Goal: Transaction & Acquisition: Purchase product/service

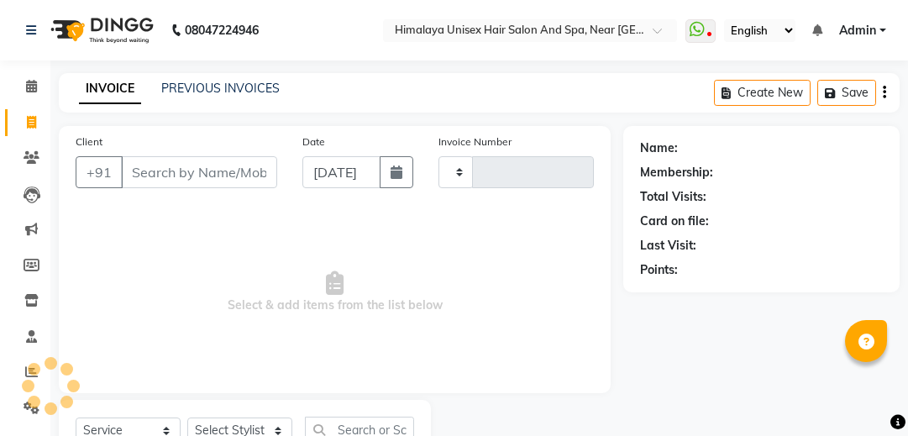
select select "service"
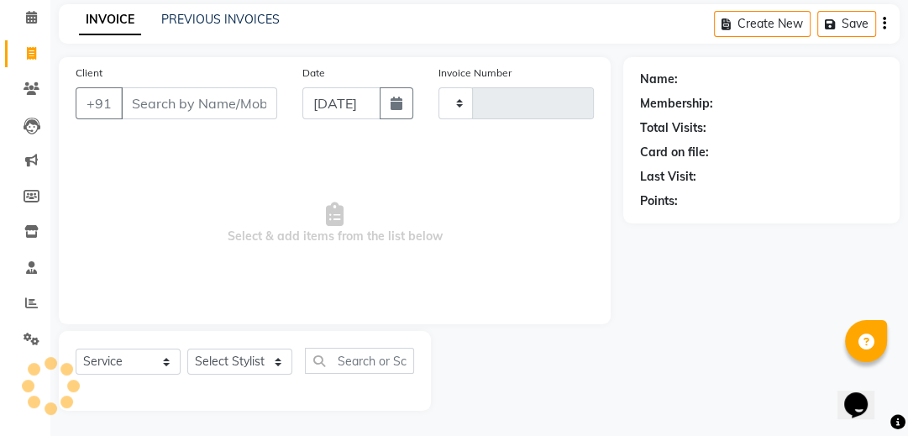
type input "1760"
select select "4594"
click at [212, 110] on input "Client" at bounding box center [199, 103] width 156 height 32
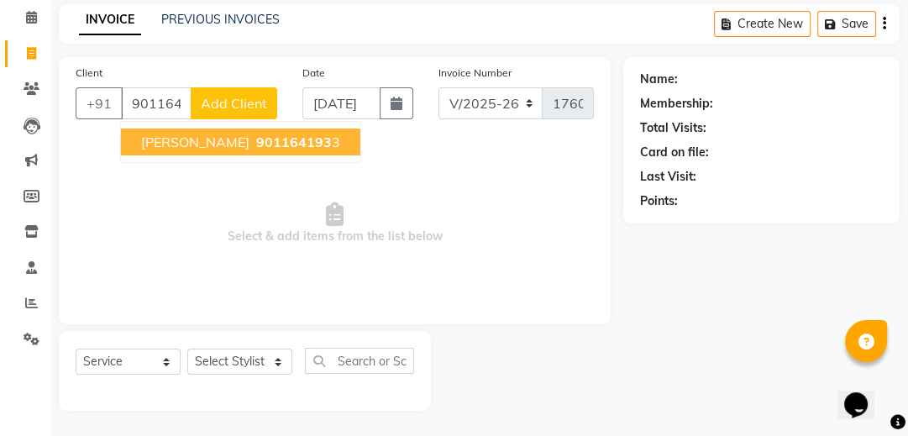
click at [223, 132] on button "[PERSON_NAME] 901164193 3" at bounding box center [240, 141] width 239 height 27
type input "9011641933"
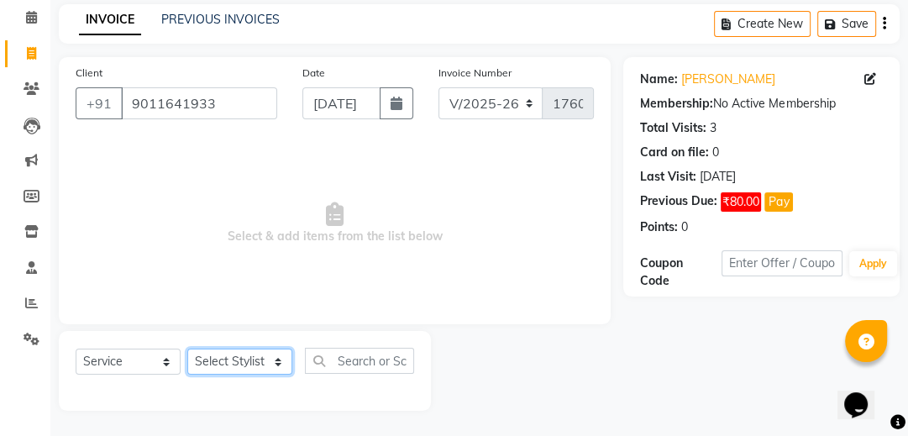
click at [275, 366] on select "Select Stylist [PERSON_NAME] Phase [PERSON_NAME] [PERSON_NAME] [PERSON_NAME] [P…" at bounding box center [239, 361] width 105 height 26
select select "26953"
click at [187, 349] on select "Select Stylist [PERSON_NAME] Phase [PERSON_NAME] [PERSON_NAME] [PERSON_NAME] [P…" at bounding box center [239, 361] width 105 height 26
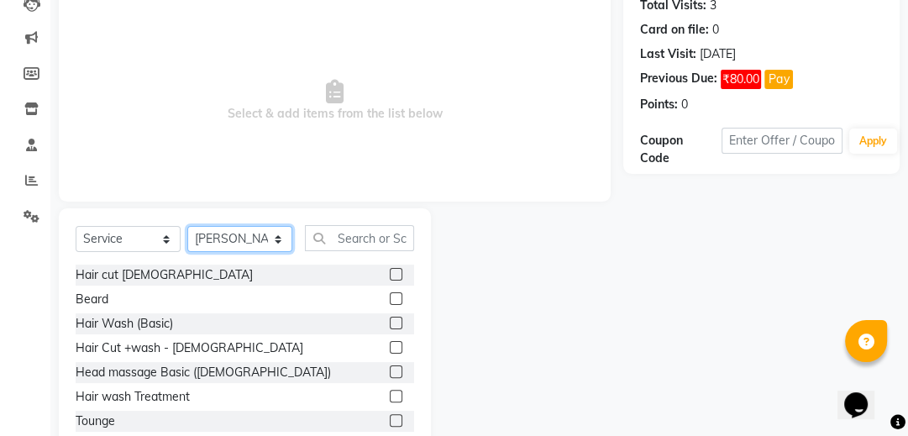
scroll to position [203, 0]
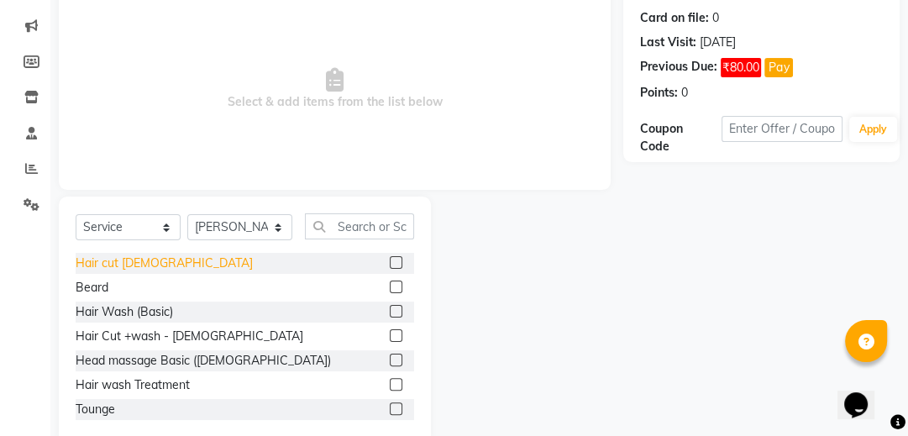
click at [122, 262] on div "Hair cut [DEMOGRAPHIC_DATA]" at bounding box center [164, 263] width 177 height 18
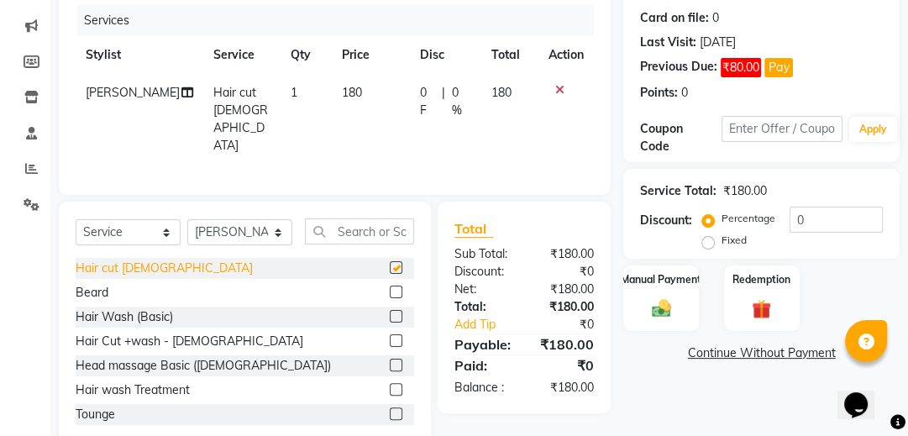
checkbox input "false"
click at [87, 292] on div "Beard" at bounding box center [92, 293] width 33 height 18
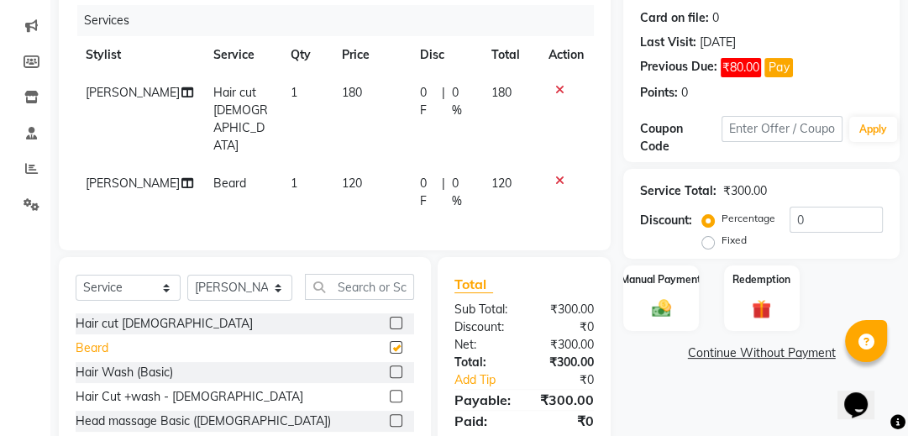
checkbox input "false"
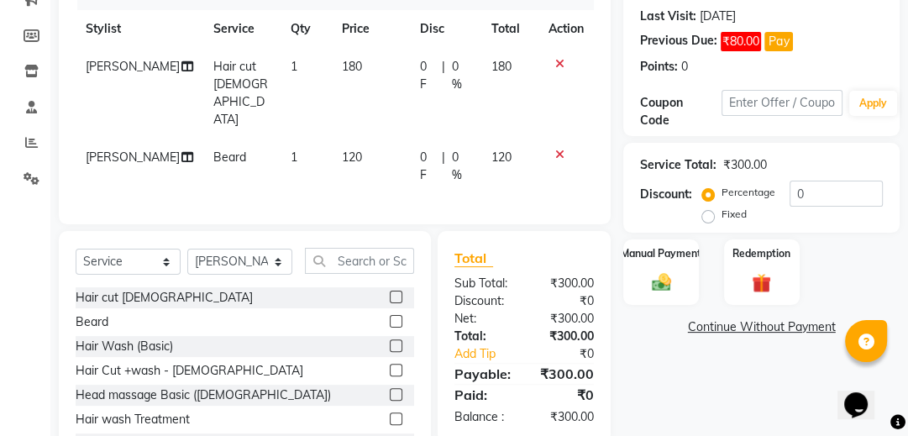
scroll to position [255, 0]
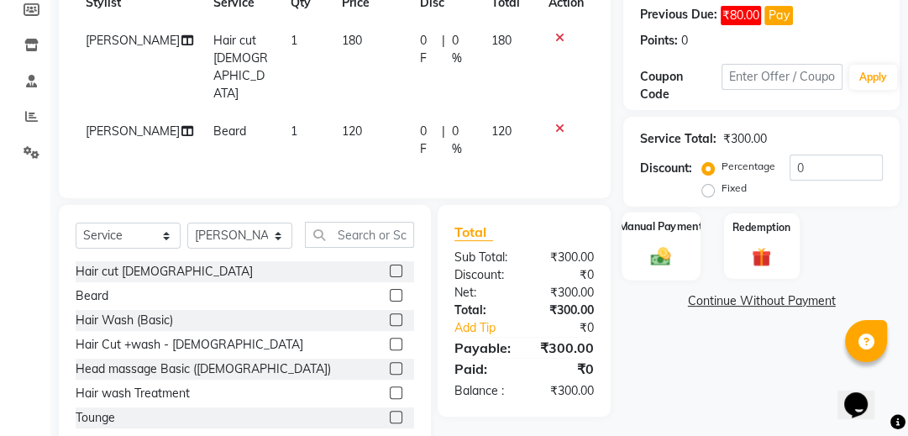
click at [677, 234] on div "Manual Payment" at bounding box center [661, 246] width 78 height 69
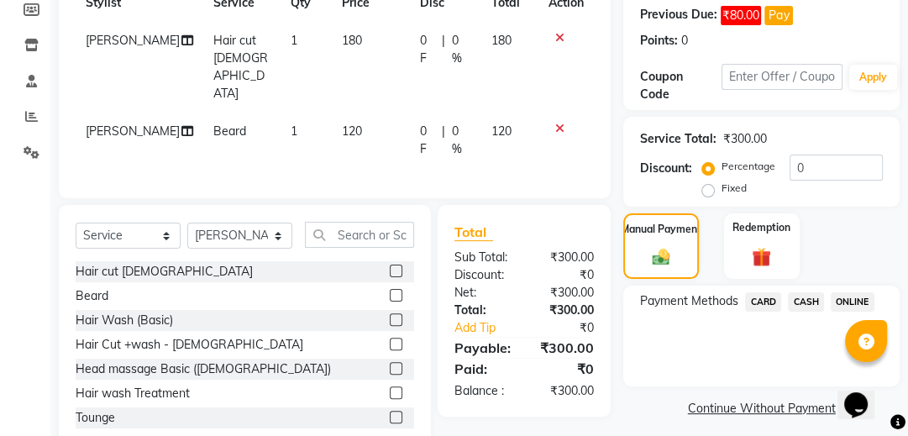
click at [799, 298] on span "CASH" at bounding box center [806, 301] width 36 height 19
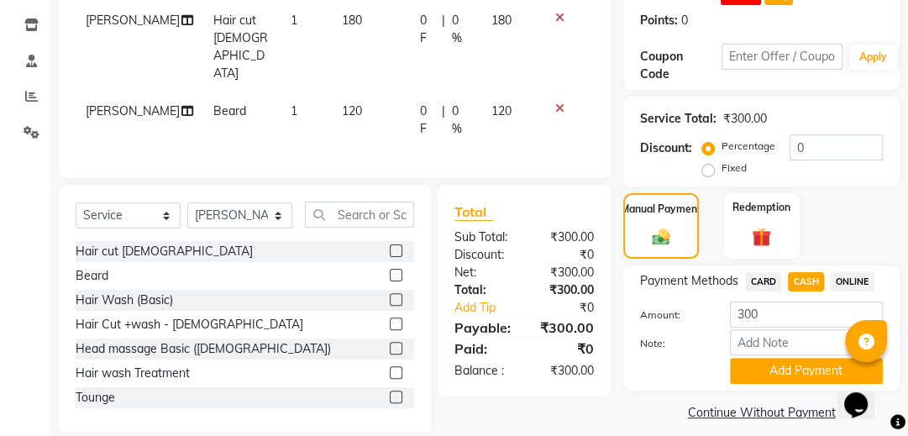
scroll to position [291, 0]
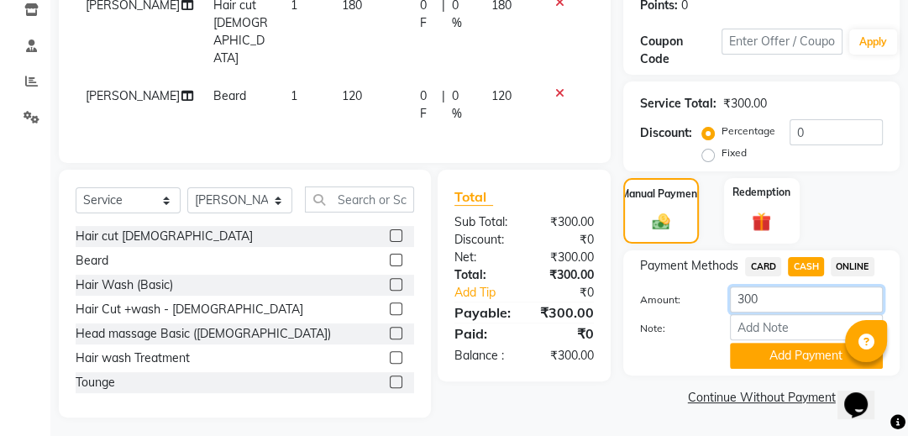
click at [786, 306] on input "300" at bounding box center [806, 299] width 153 height 26
type input "3"
type input "250"
click at [764, 345] on button "Add Payment" at bounding box center [806, 356] width 153 height 26
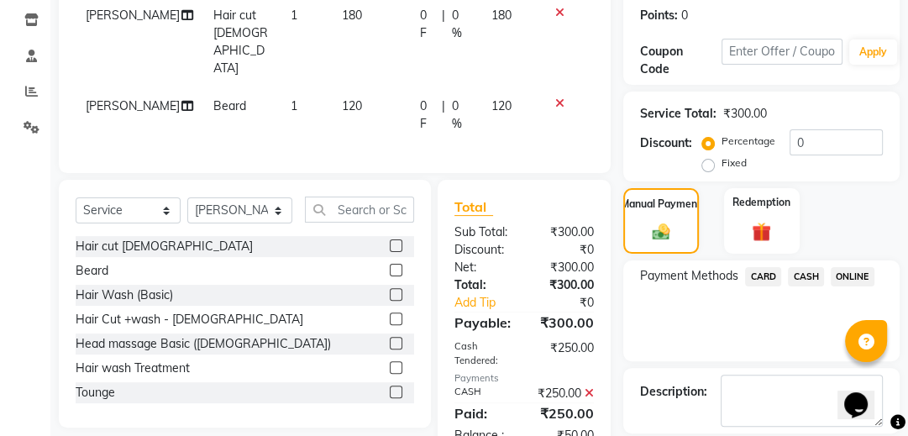
scroll to position [358, 0]
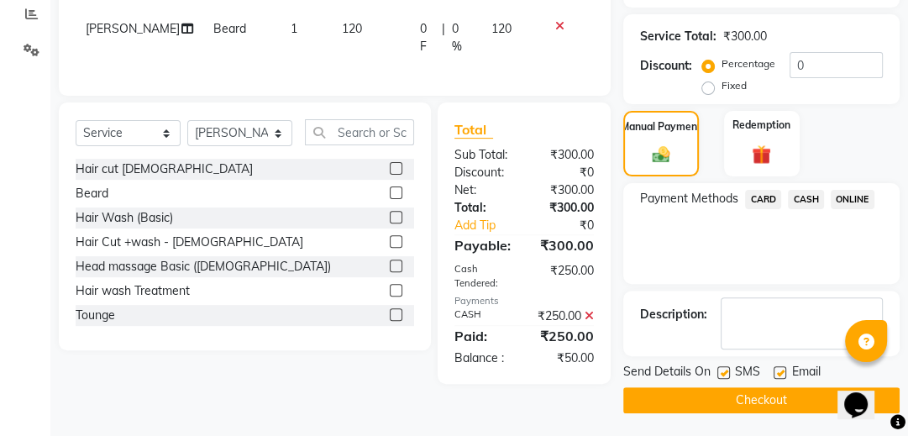
click at [726, 388] on button "Checkout" at bounding box center [761, 400] width 276 height 26
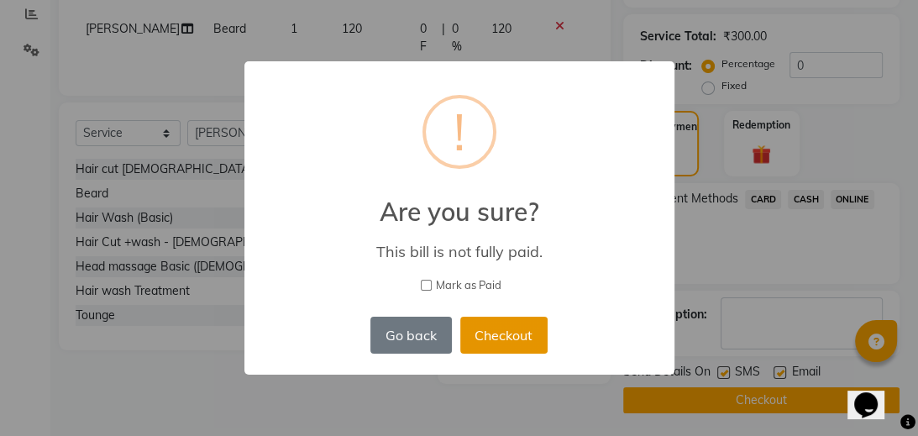
click at [529, 325] on button "Checkout" at bounding box center [503, 335] width 87 height 37
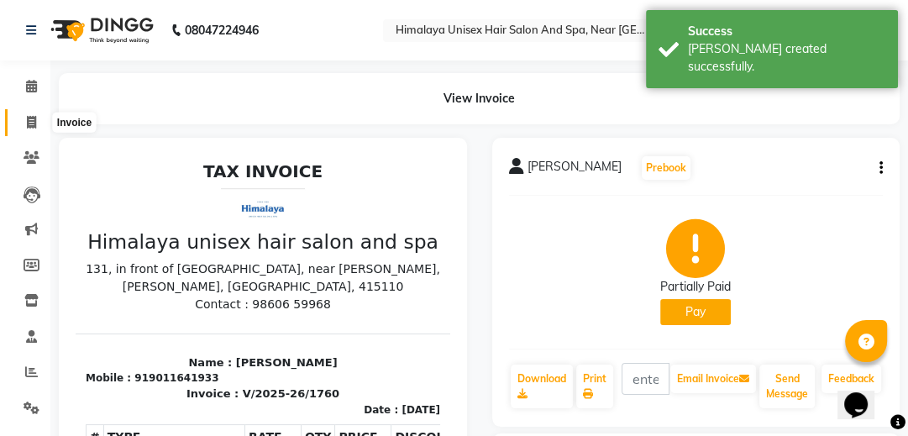
click at [18, 126] on span at bounding box center [31, 122] width 29 height 19
select select "service"
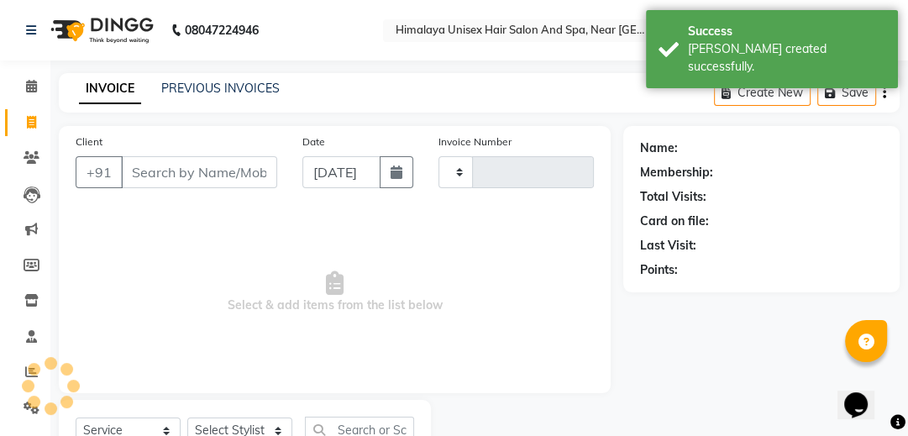
type input "1761"
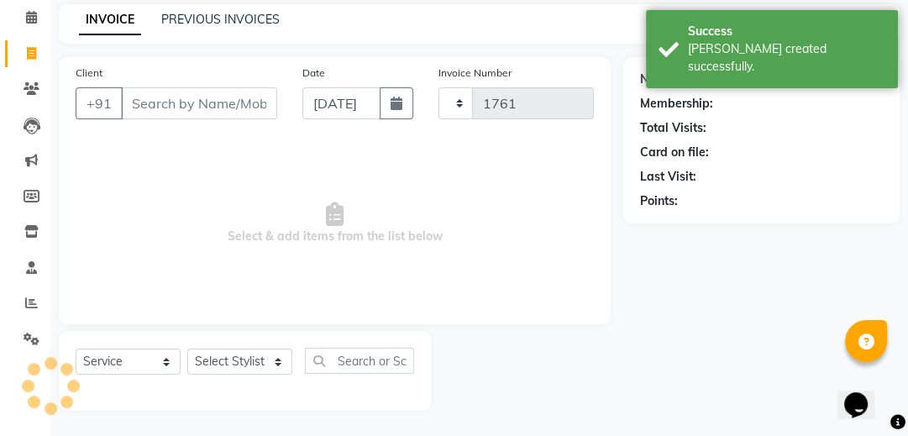
select select "4594"
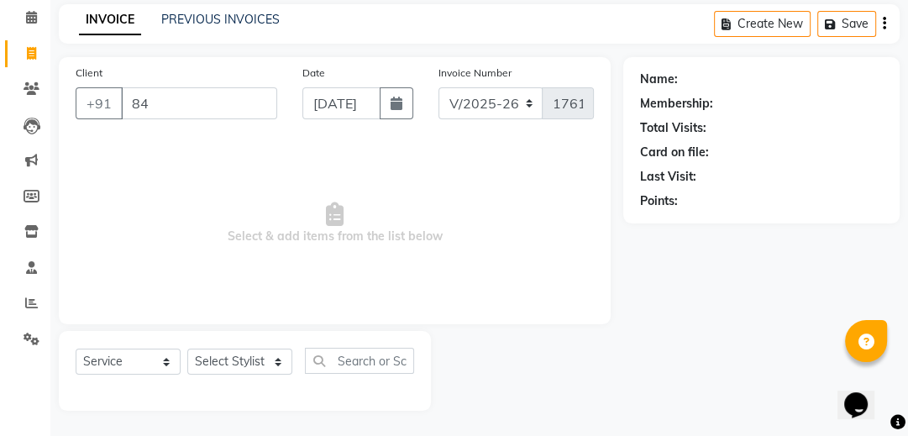
type input "8"
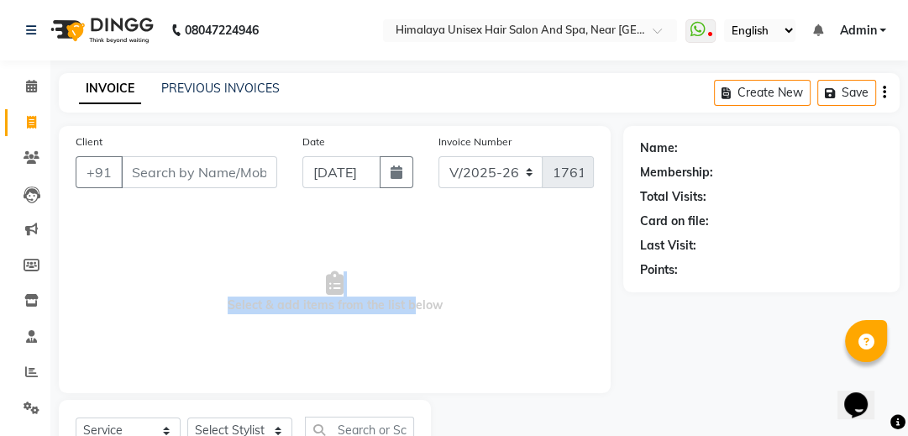
drag, startPoint x: 380, startPoint y: 252, endPoint x: 339, endPoint y: 225, distance: 48.4
click at [345, 238] on span "Select & add items from the list below" at bounding box center [335, 292] width 518 height 168
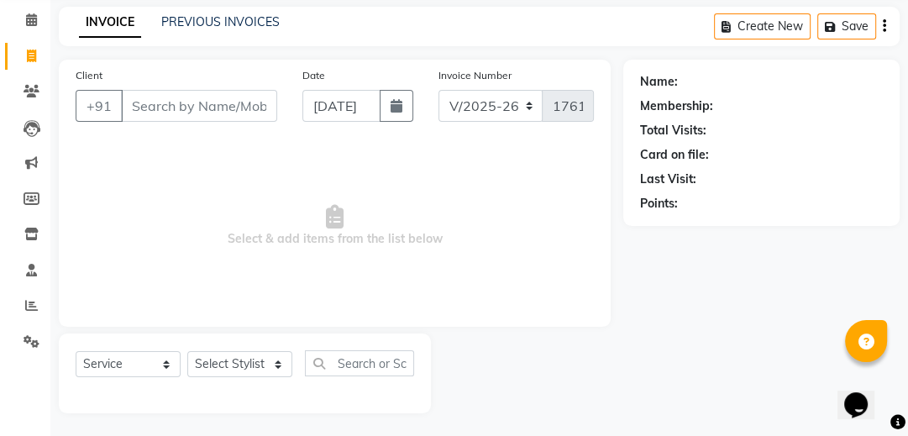
scroll to position [69, 0]
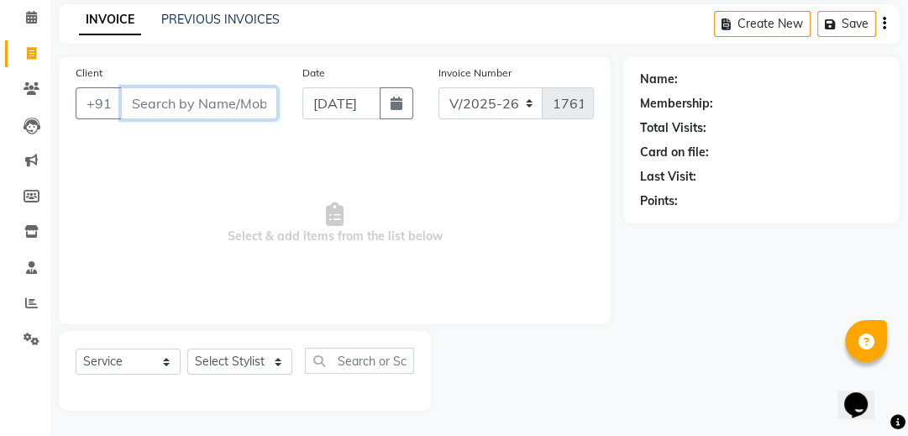
click at [233, 94] on input "Client" at bounding box center [199, 103] width 156 height 32
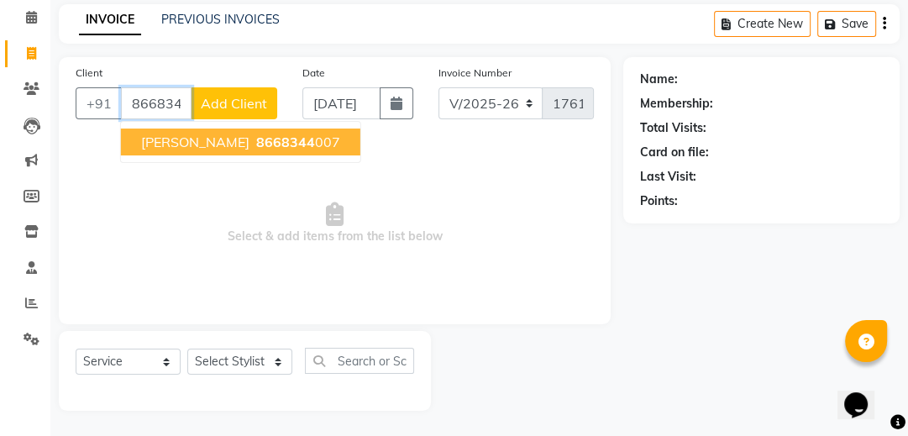
click at [193, 138] on span "[PERSON_NAME]" at bounding box center [195, 142] width 108 height 17
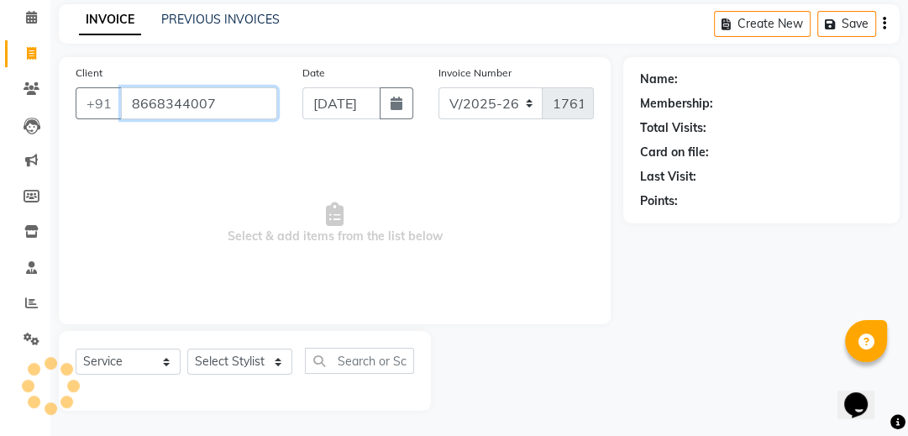
type input "8668344007"
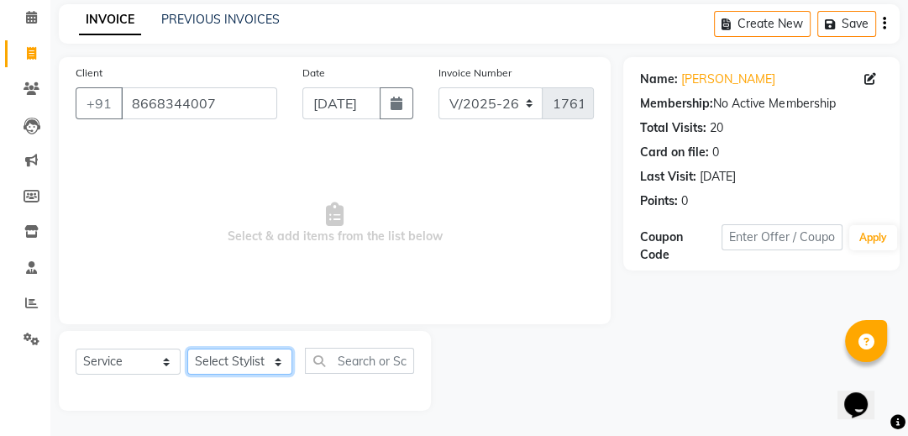
click at [275, 358] on select "Select Stylist [PERSON_NAME] Phase [PERSON_NAME] [PERSON_NAME] [PERSON_NAME] [P…" at bounding box center [239, 361] width 105 height 26
select select "26956"
click at [187, 349] on select "Select Stylist [PERSON_NAME] Phase [PERSON_NAME] [PERSON_NAME] [PERSON_NAME] [P…" at bounding box center [239, 361] width 105 height 26
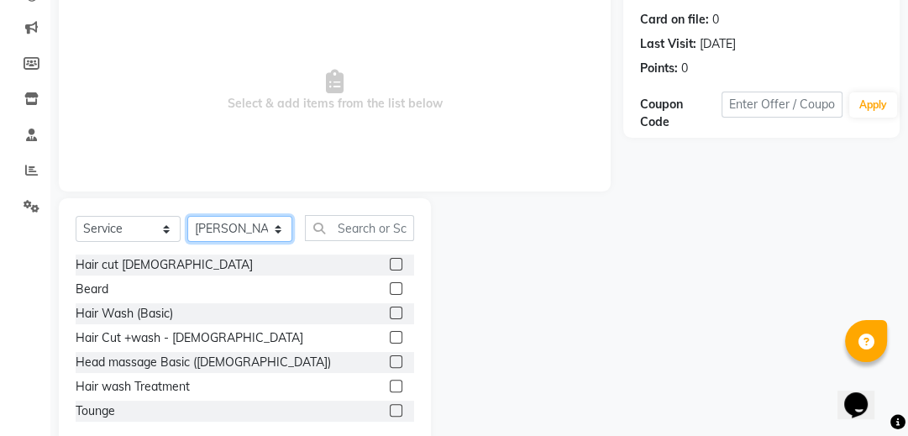
scroll to position [203, 0]
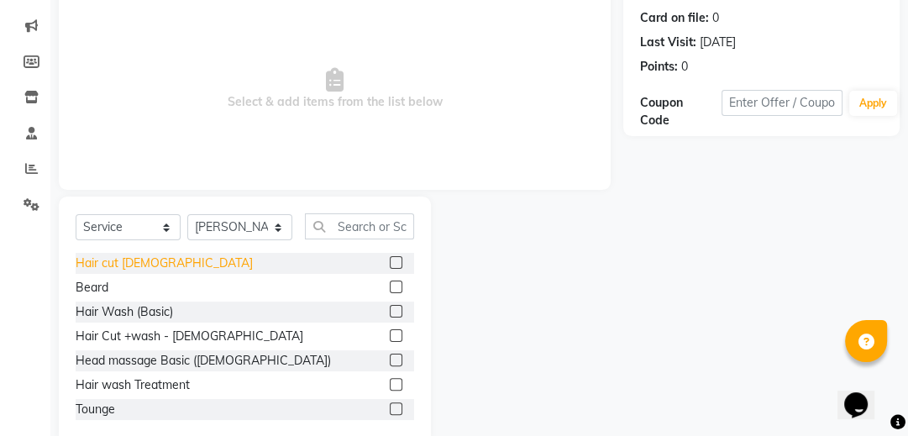
click at [124, 261] on div "Hair cut [DEMOGRAPHIC_DATA]" at bounding box center [164, 263] width 177 height 18
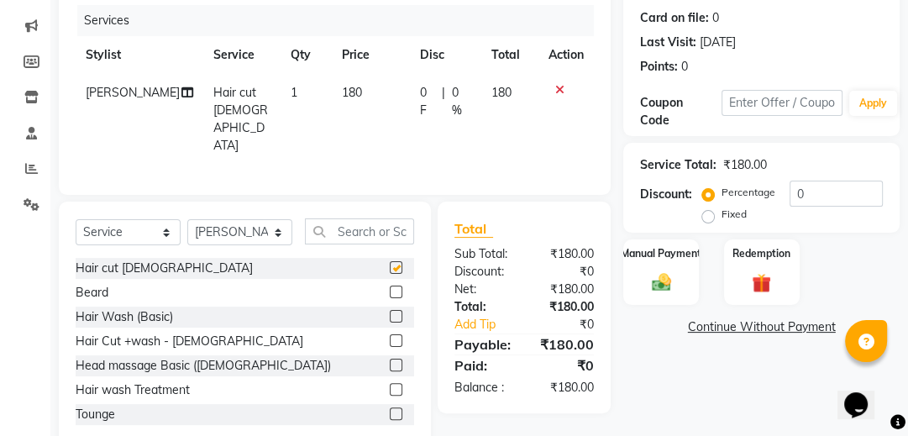
checkbox input "false"
click at [557, 86] on icon at bounding box center [559, 90] width 9 height 12
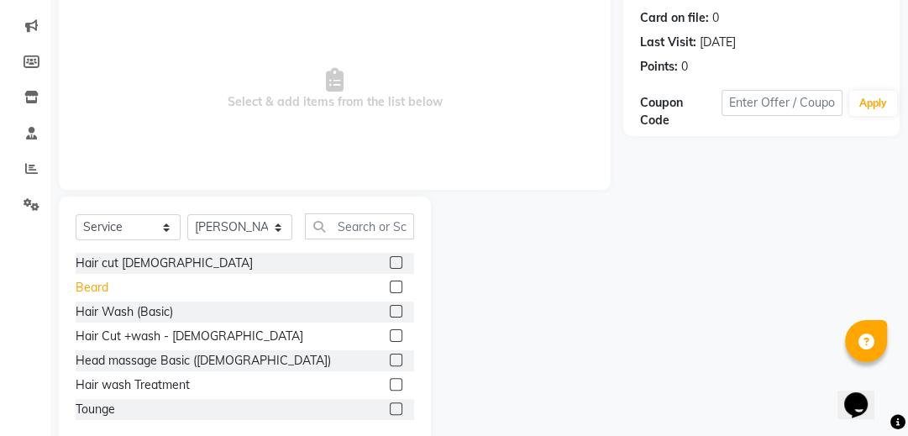
click at [102, 288] on div "Beard" at bounding box center [92, 288] width 33 height 18
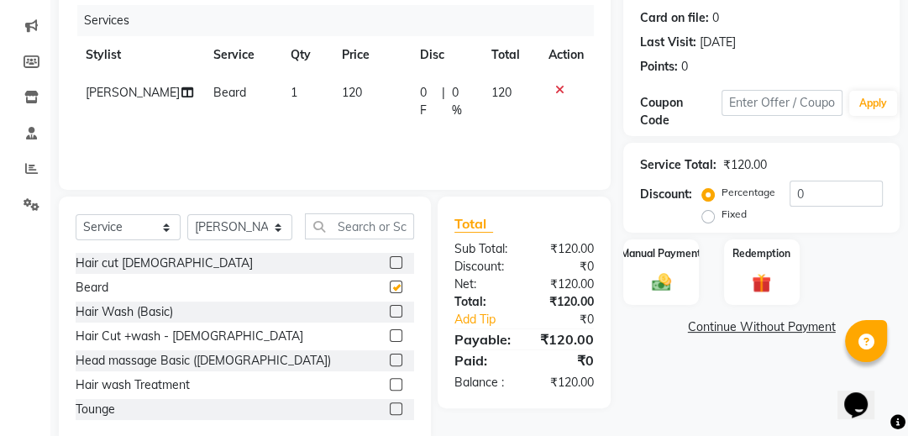
checkbox input "false"
click at [655, 301] on div "Manual Payment" at bounding box center [661, 272] width 78 height 69
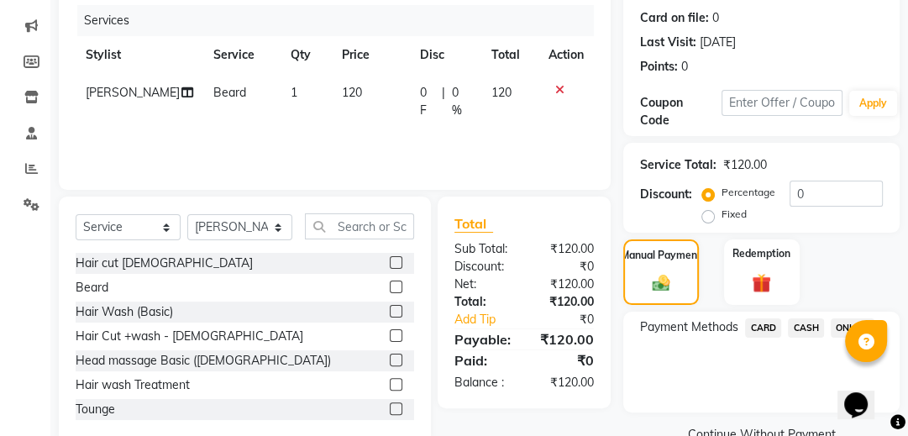
click at [836, 322] on span "ONLINE" at bounding box center [853, 327] width 44 height 19
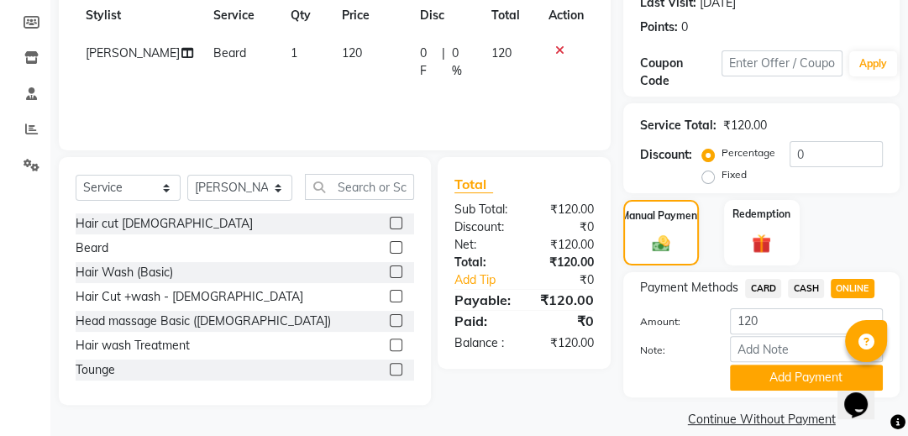
scroll to position [265, 0]
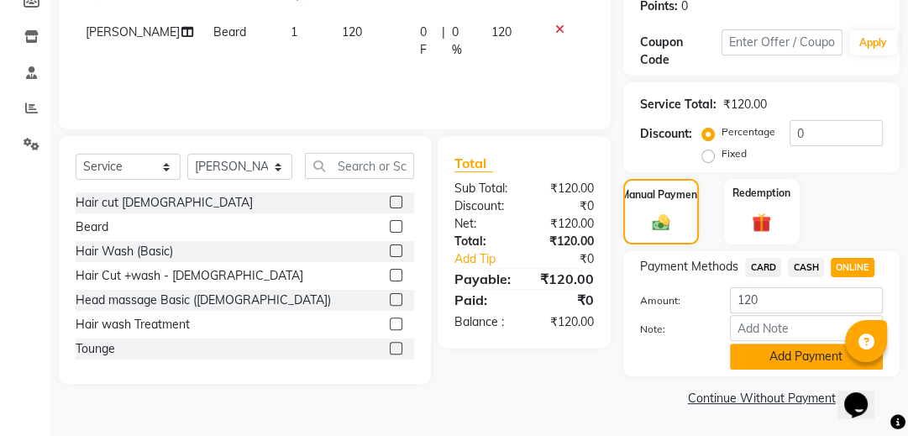
click at [803, 351] on button "Add Payment" at bounding box center [806, 356] width 153 height 26
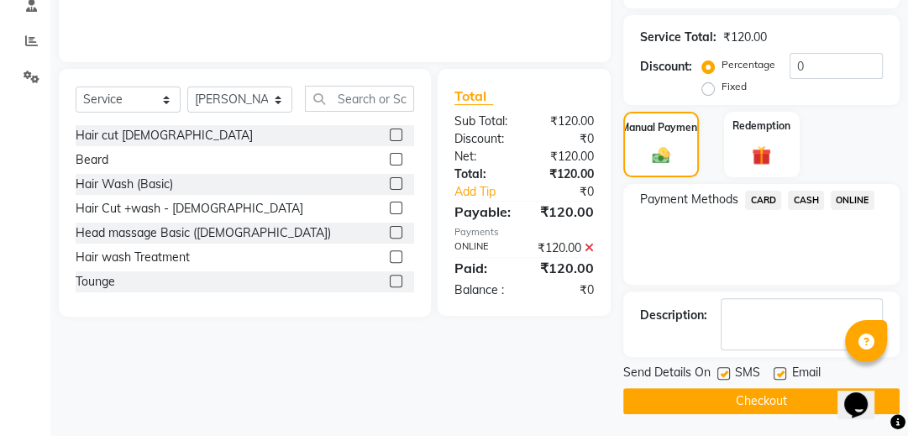
scroll to position [333, 0]
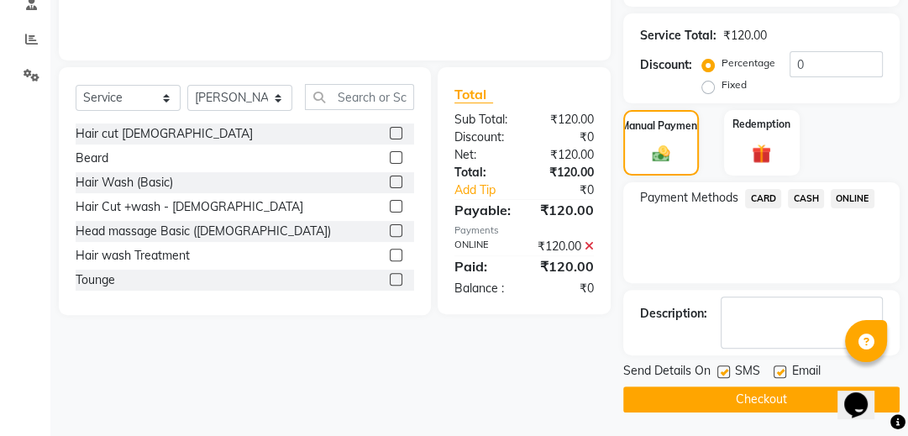
click at [773, 400] on button "Checkout" at bounding box center [761, 399] width 276 height 26
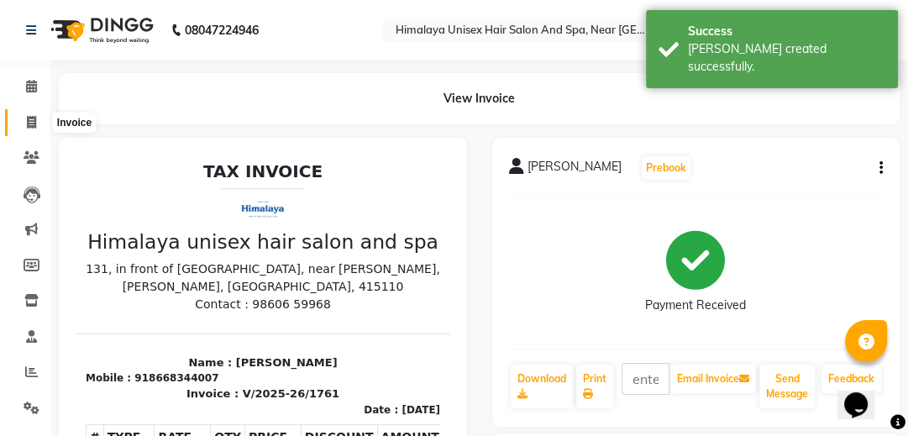
click at [27, 113] on span at bounding box center [31, 122] width 29 height 19
select select "service"
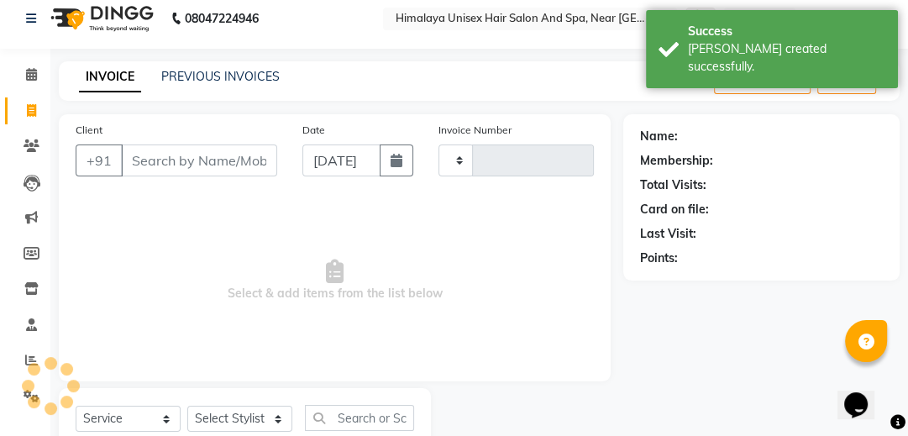
scroll to position [69, 0]
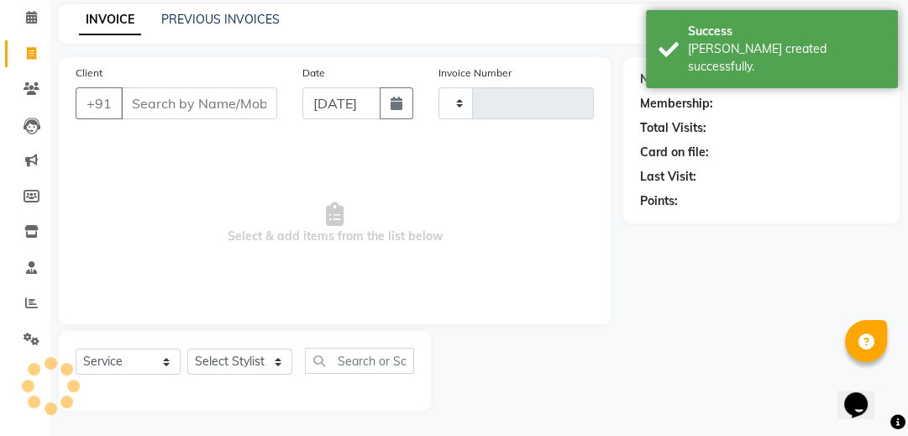
type input "1762"
select select "4594"
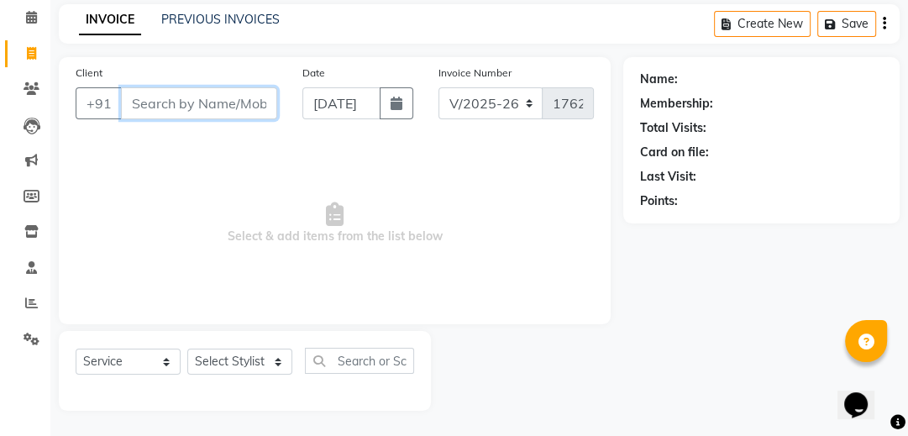
click at [153, 94] on input "Client" at bounding box center [199, 103] width 156 height 32
type input "7550083"
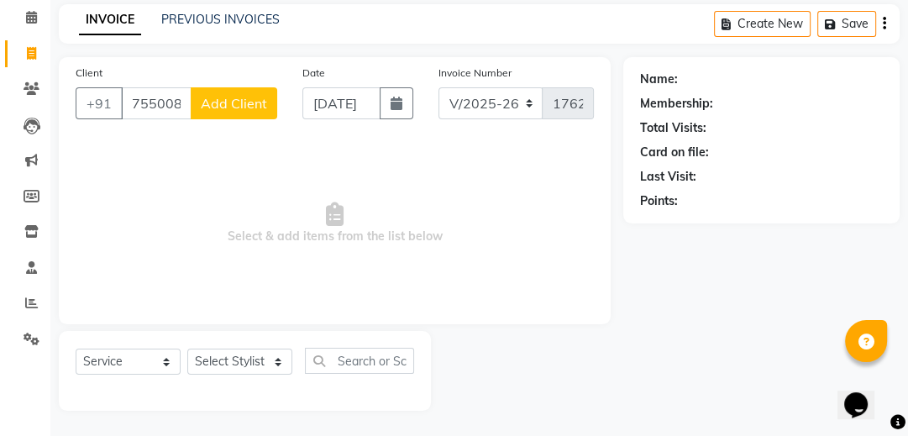
drag, startPoint x: 153, startPoint y: 94, endPoint x: 123, endPoint y: 422, distance: 328.8
click at [14, 390] on div "Calendar Invoice Clients Leads Marketing Members Inventory Staff Reports Settin…" at bounding box center [113, 195] width 227 height 432
click at [167, 88] on input "7550083" at bounding box center [156, 103] width 71 height 32
click at [181, 104] on input "7550083" at bounding box center [156, 103] width 71 height 32
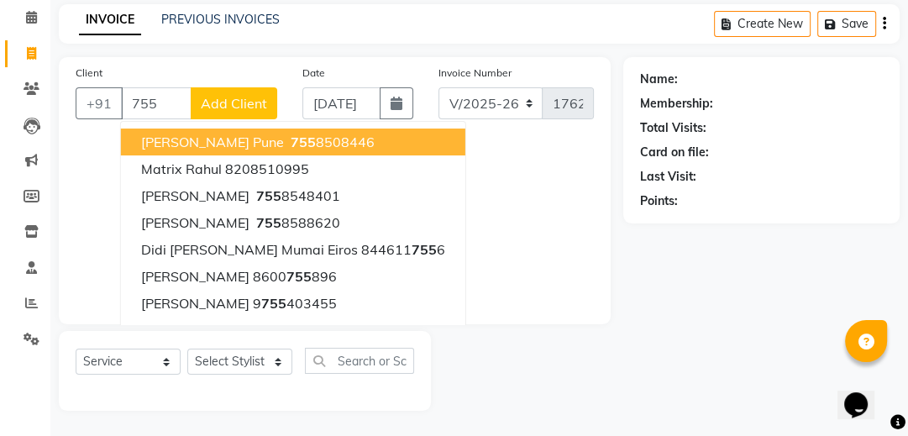
drag, startPoint x: 181, startPoint y: 104, endPoint x: 81, endPoint y: 123, distance: 101.6
click at [81, 123] on div "Client +91 755 [PERSON_NAME] Pune [PHONE_NUMBER] Matrix Rahul 8208510995 [PERSO…" at bounding box center [176, 98] width 227 height 69
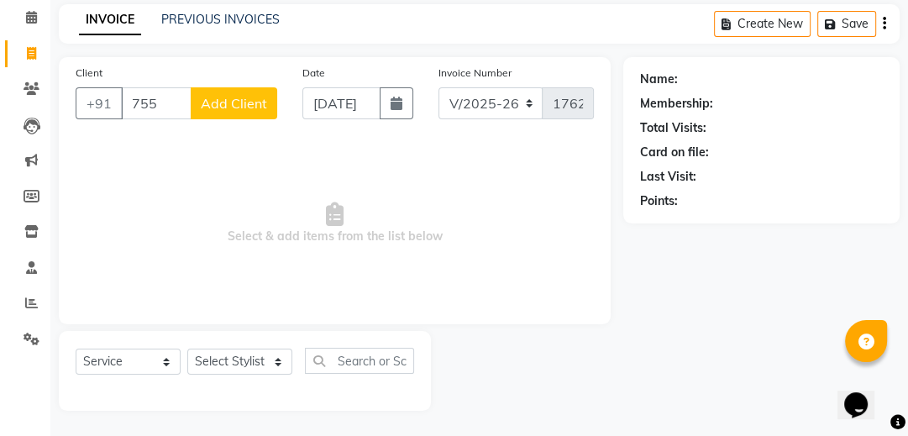
click at [153, 91] on div "Client +91 755 Add Client" at bounding box center [176, 98] width 227 height 69
click at [153, 93] on input "755" at bounding box center [156, 103] width 71 height 32
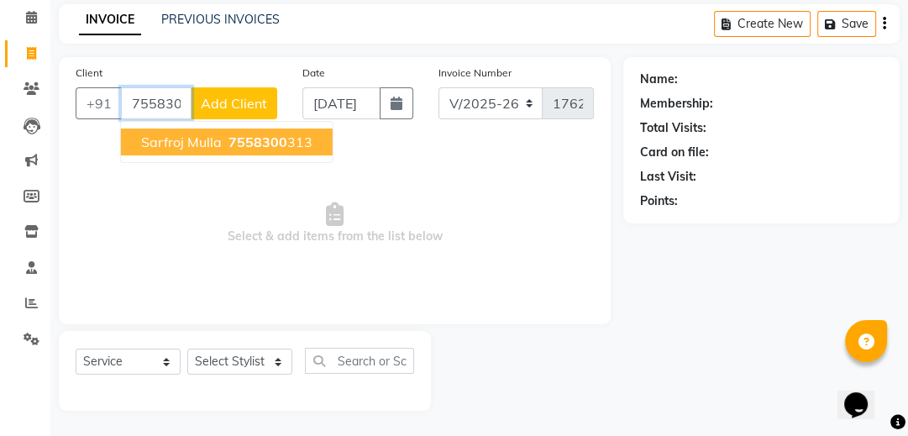
click at [162, 128] on button "sarfroj mulla 7558300 313" at bounding box center [227, 141] width 212 height 27
type input "7558300313"
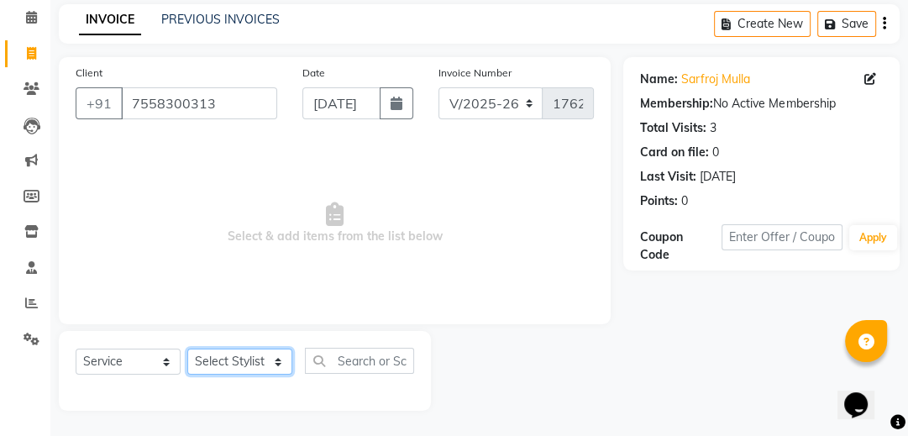
click at [275, 355] on select "Select Stylist [PERSON_NAME] Phase [PERSON_NAME] [PERSON_NAME] [PERSON_NAME] [P…" at bounding box center [239, 361] width 105 height 26
select select "32633"
click at [187, 349] on select "Select Stylist [PERSON_NAME] Phase [PERSON_NAME] [PERSON_NAME] [PERSON_NAME] [P…" at bounding box center [239, 361] width 105 height 26
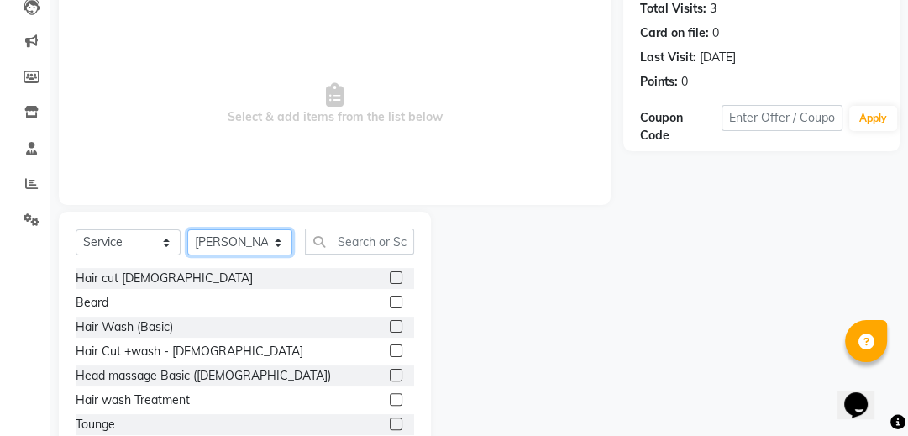
scroll to position [203, 0]
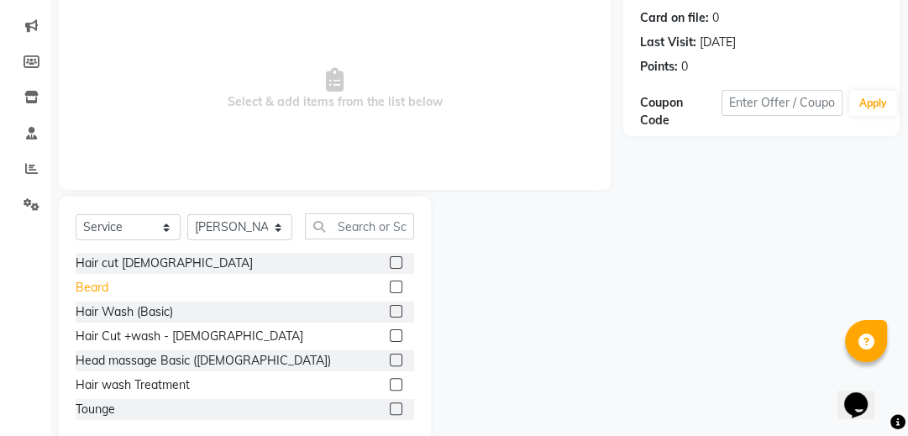
click at [105, 291] on div "Beard" at bounding box center [92, 288] width 33 height 18
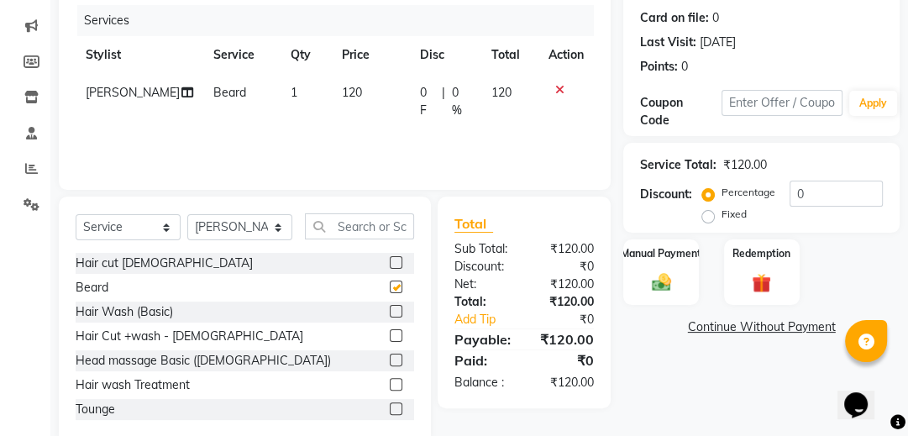
checkbox input "false"
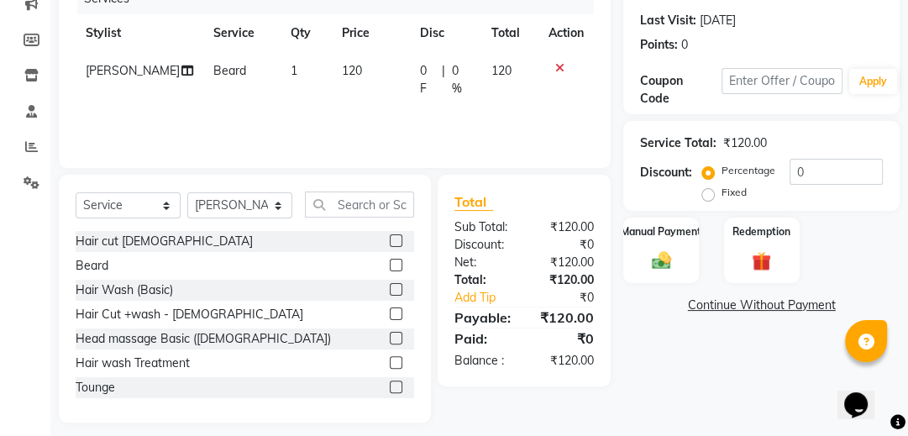
scroll to position [237, 0]
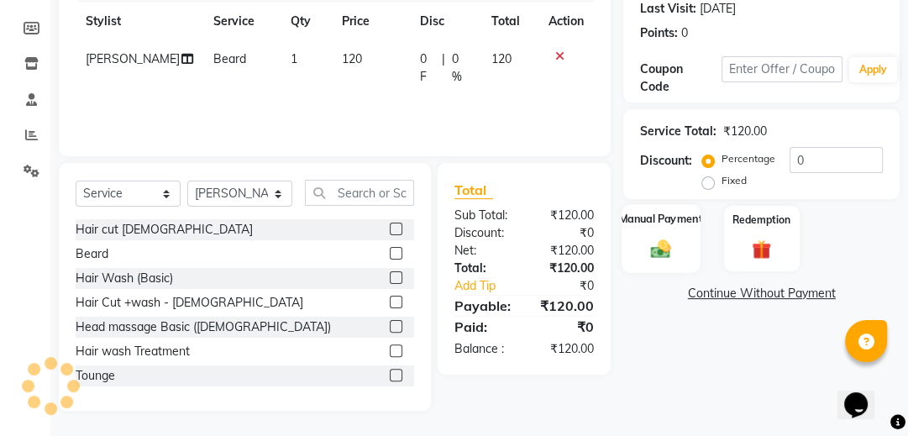
click at [645, 241] on img at bounding box center [661, 248] width 33 height 23
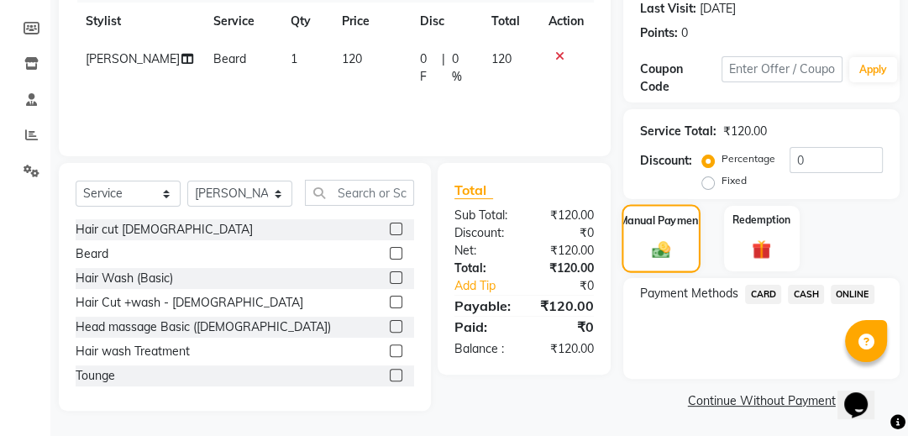
scroll to position [238, 0]
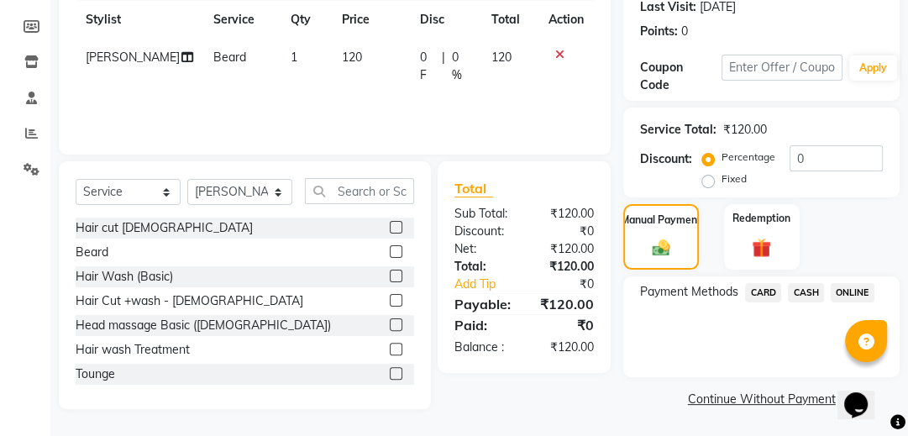
click at [857, 296] on span "ONLINE" at bounding box center [853, 292] width 44 height 19
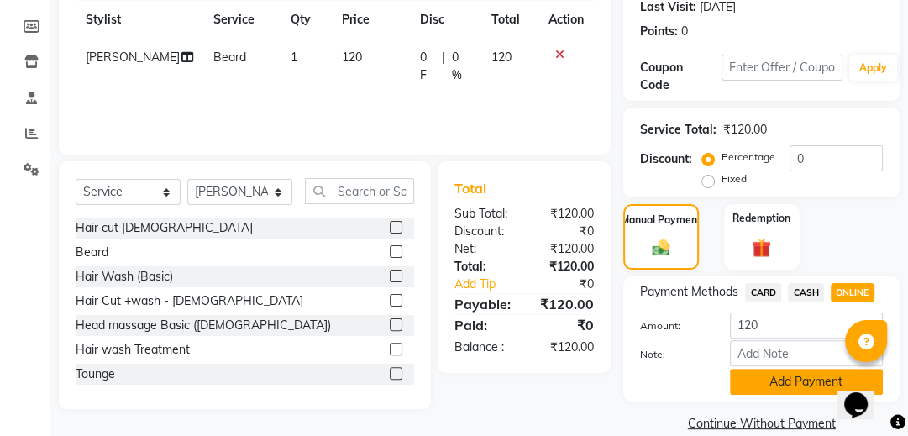
click at [773, 380] on button "Add Payment" at bounding box center [806, 382] width 153 height 26
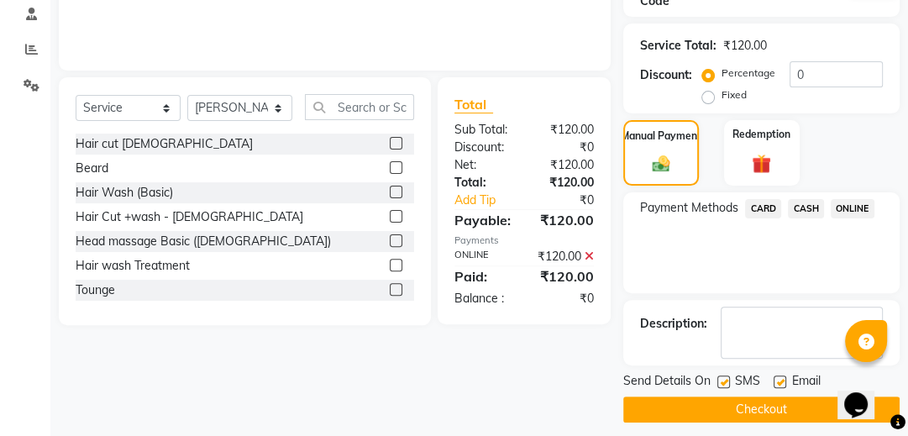
scroll to position [333, 0]
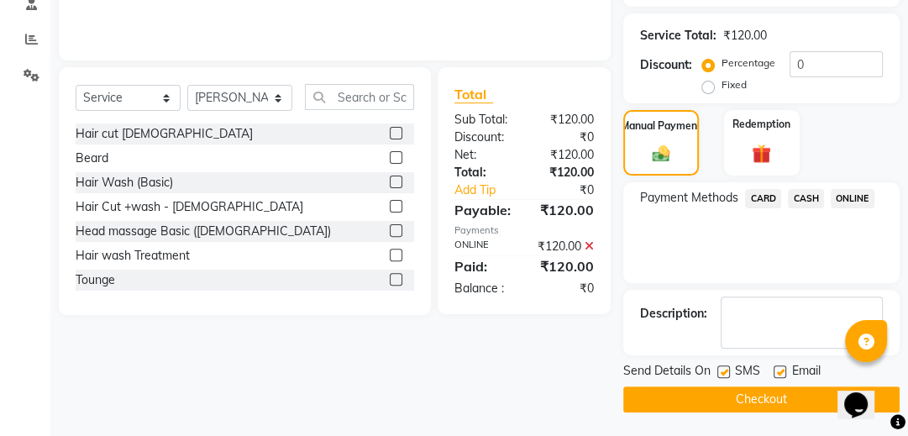
click at [759, 386] on button "Checkout" at bounding box center [761, 399] width 276 height 26
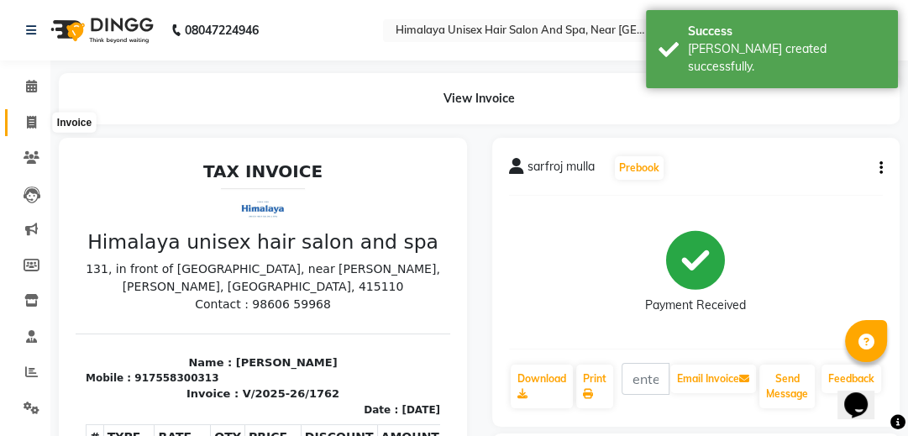
click at [23, 121] on span at bounding box center [31, 122] width 29 height 19
select select "service"
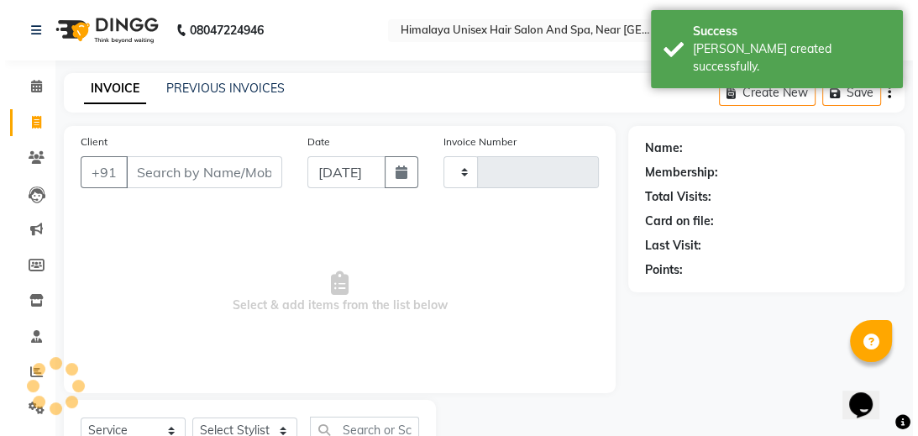
scroll to position [69, 0]
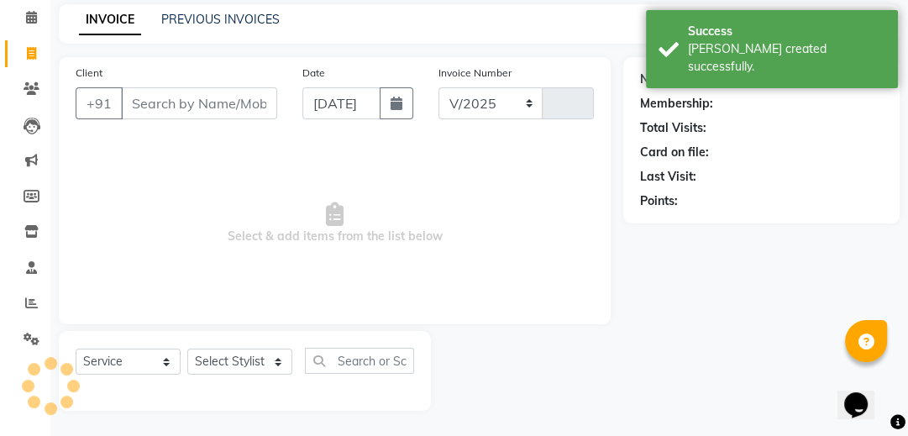
select select "4594"
type input "1763"
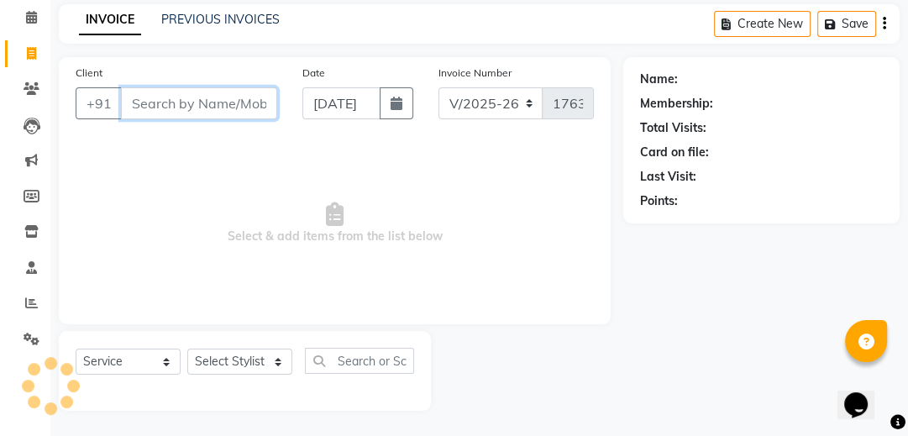
click at [224, 105] on input "Client" at bounding box center [199, 103] width 156 height 32
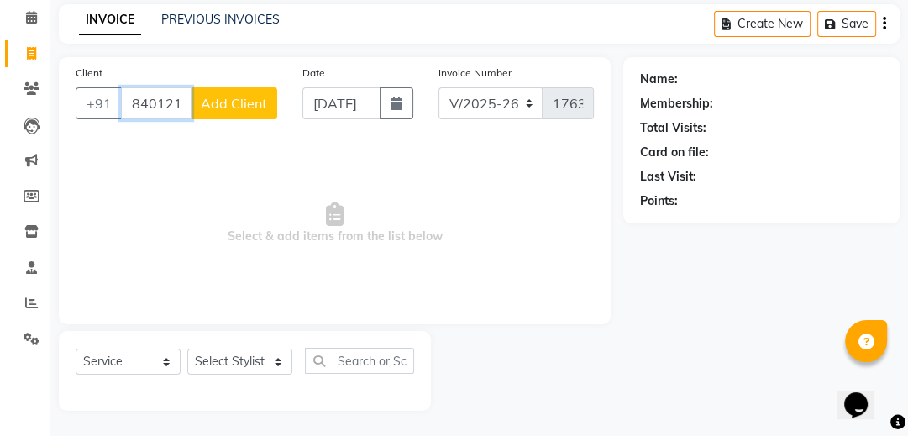
type input "8401215748"
click at [224, 105] on span "Add Client" at bounding box center [234, 103] width 66 height 17
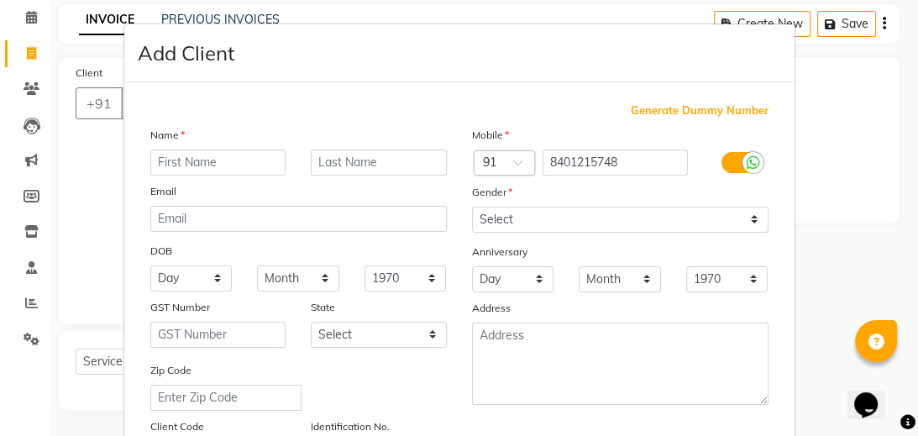
click at [223, 154] on input "text" at bounding box center [218, 162] width 136 height 26
type input "Aman"
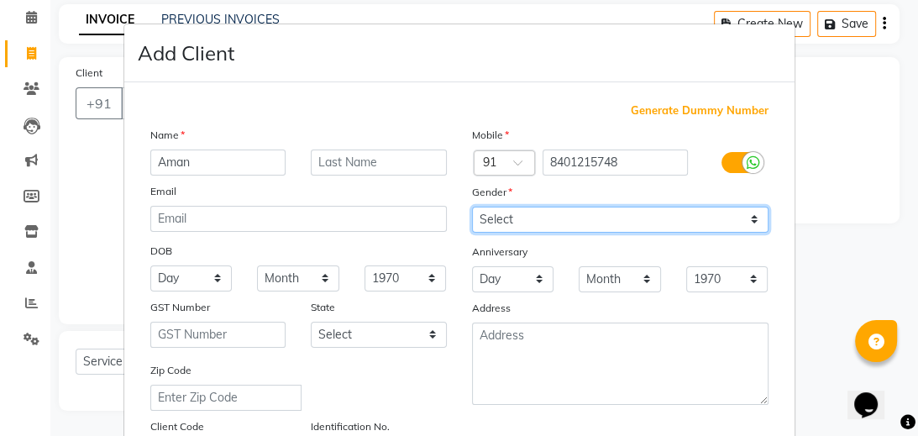
click at [510, 215] on select "Select [DEMOGRAPHIC_DATA] [DEMOGRAPHIC_DATA] Other Prefer Not To Say" at bounding box center [620, 220] width 296 height 26
select select "[DEMOGRAPHIC_DATA]"
click at [472, 207] on select "Select [DEMOGRAPHIC_DATA] [DEMOGRAPHIC_DATA] Other Prefer Not To Say" at bounding box center [620, 220] width 296 height 26
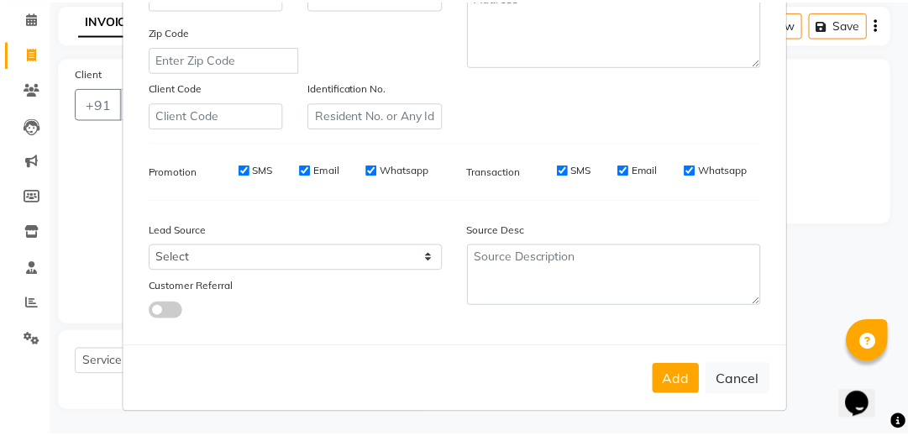
scroll to position [347, 0]
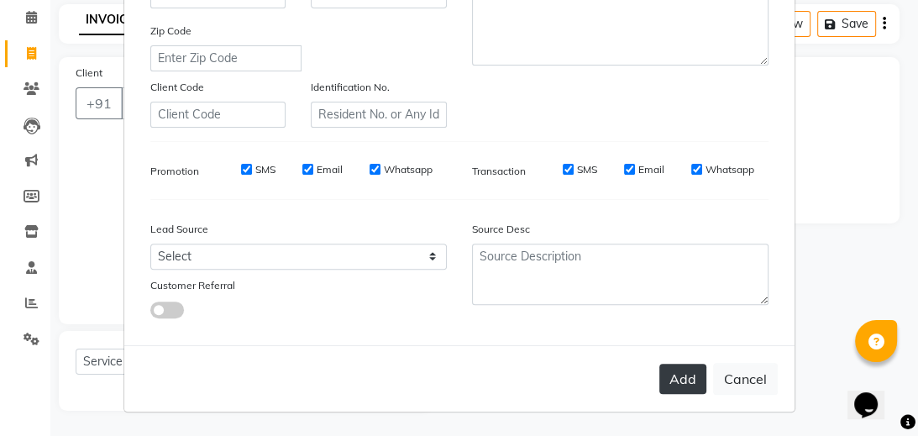
click at [666, 386] on button "Add" at bounding box center [682, 379] width 47 height 30
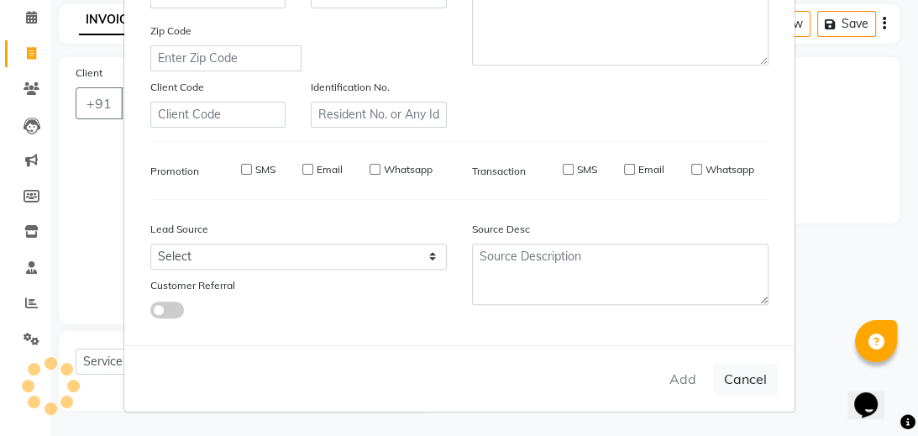
select select
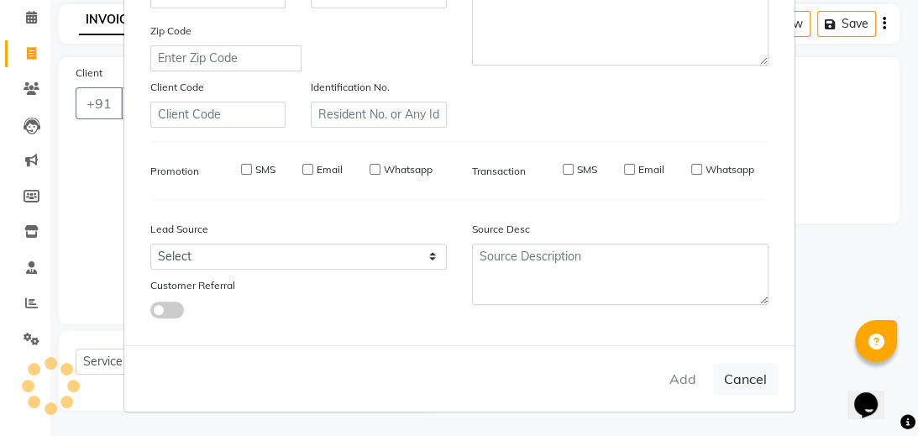
select select
checkbox input "false"
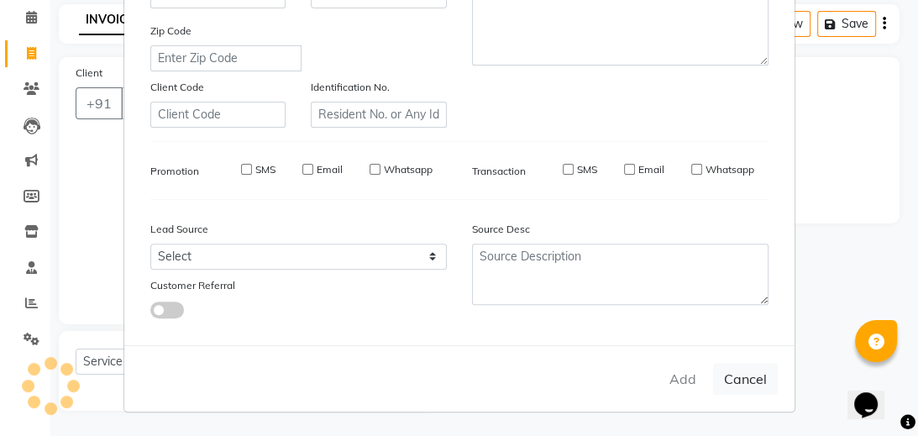
checkbox input "false"
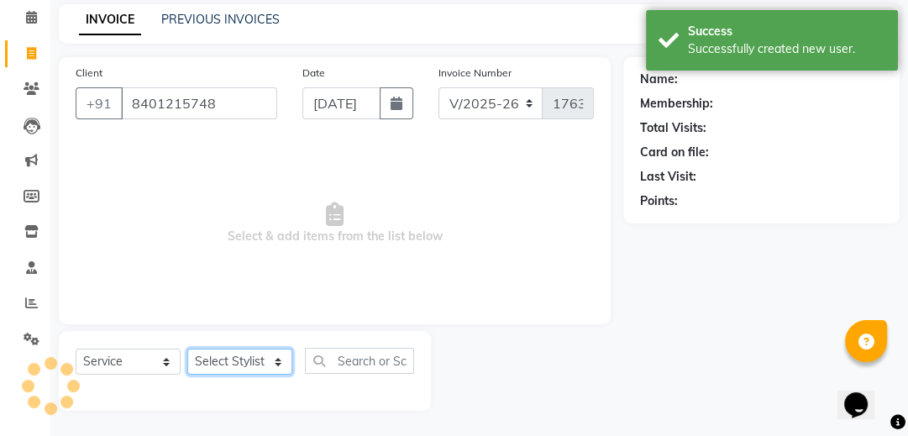
click at [281, 364] on select "Select Stylist [PERSON_NAME] Phase [PERSON_NAME] [PERSON_NAME] [PERSON_NAME] [P…" at bounding box center [239, 361] width 105 height 26
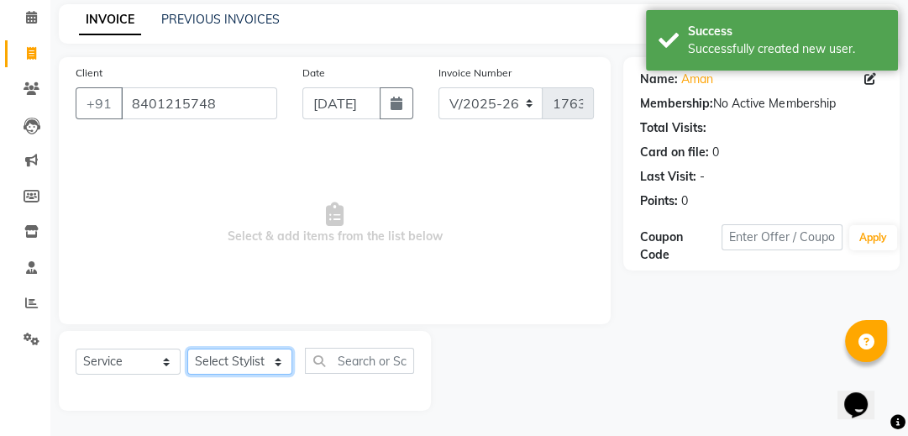
select select "26953"
click at [187, 349] on select "Select Stylist [PERSON_NAME] Phase [PERSON_NAME] [PERSON_NAME] [PERSON_NAME] [P…" at bounding box center [239, 361] width 105 height 26
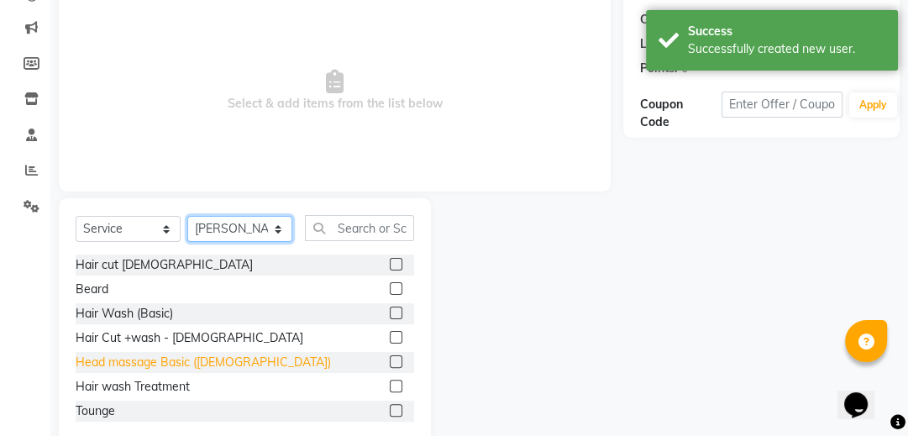
scroll to position [203, 0]
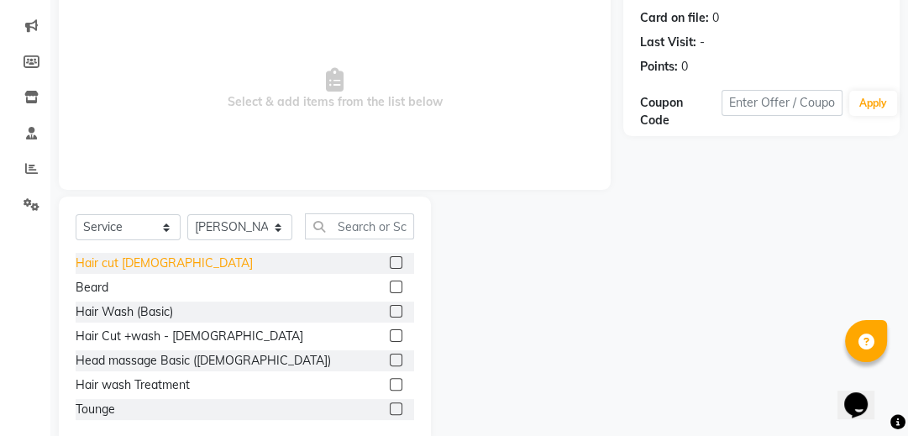
click at [103, 268] on div "Hair cut [DEMOGRAPHIC_DATA]" at bounding box center [164, 263] width 177 height 18
checkbox input "false"
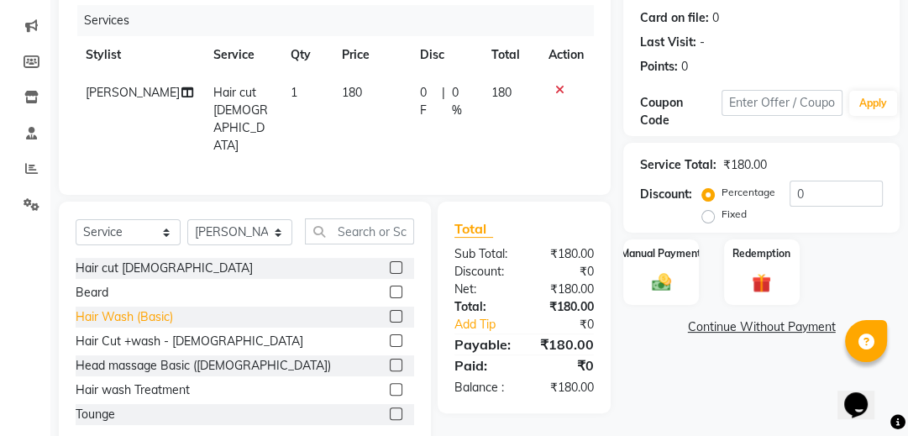
click at [118, 317] on div "Hair Wash (Basic)" at bounding box center [124, 317] width 97 height 18
checkbox input "false"
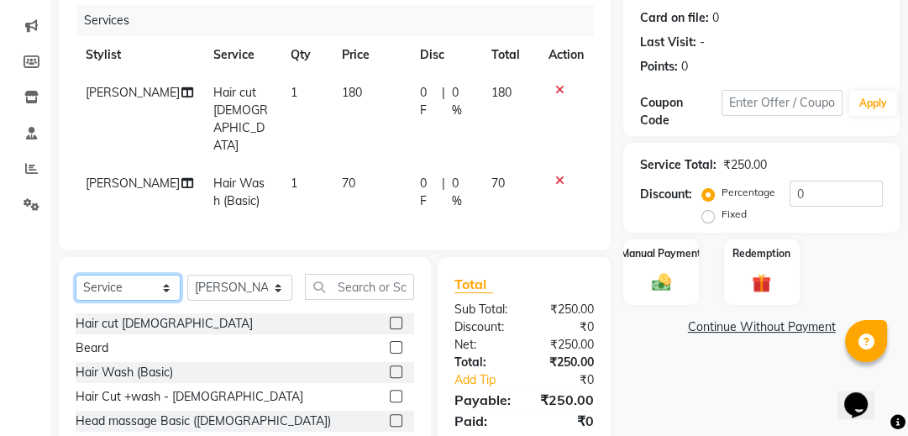
click at [171, 275] on select "Select Service Product Membership Package Voucher Prepaid Gift Card" at bounding box center [128, 288] width 105 height 26
select select "product"
click at [76, 275] on select "Select Service Product Membership Package Voucher Prepaid Gift Card" at bounding box center [128, 288] width 105 height 26
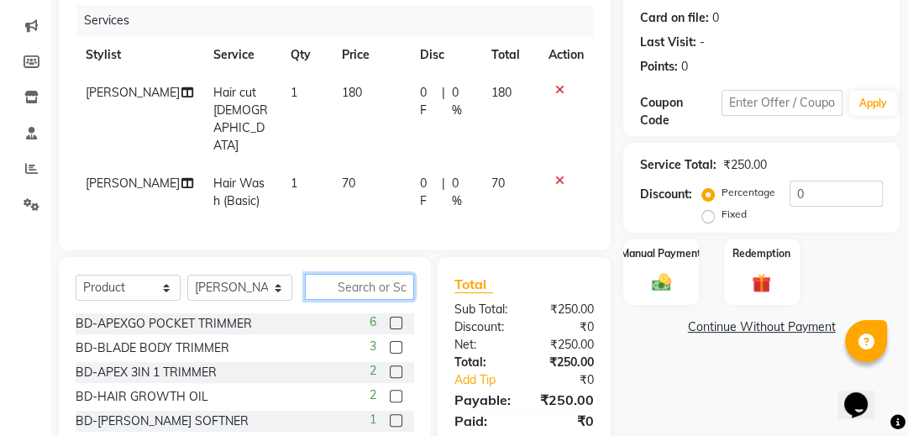
click at [332, 274] on input "text" at bounding box center [359, 287] width 109 height 26
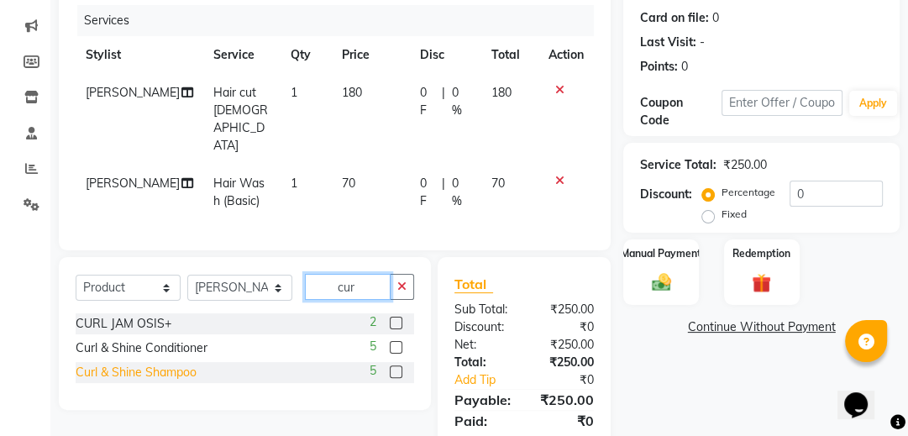
type input "cur"
click at [171, 364] on div "Curl & Shine Shampoo" at bounding box center [136, 373] width 121 height 18
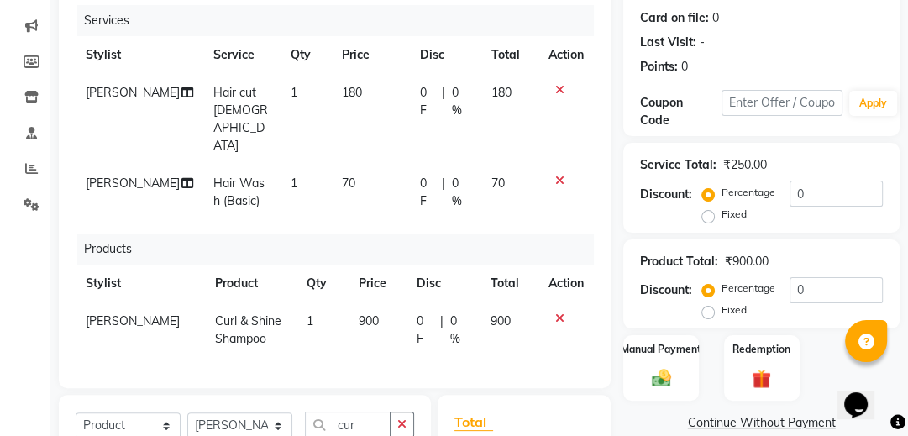
checkbox input "false"
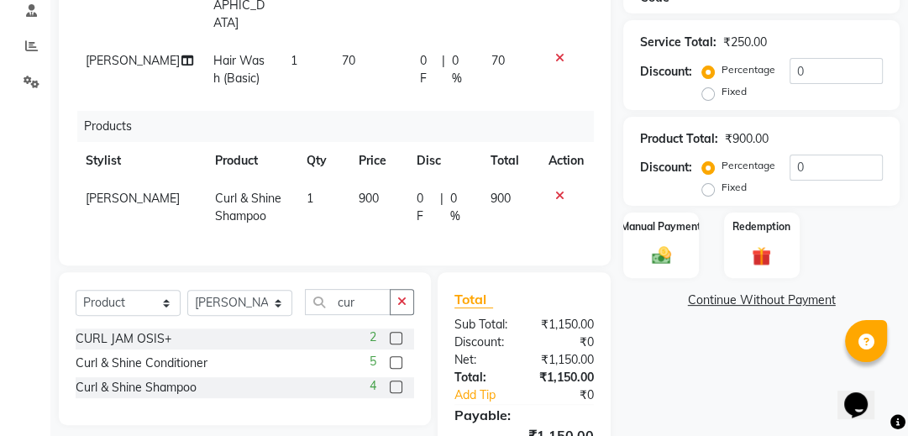
scroll to position [338, 0]
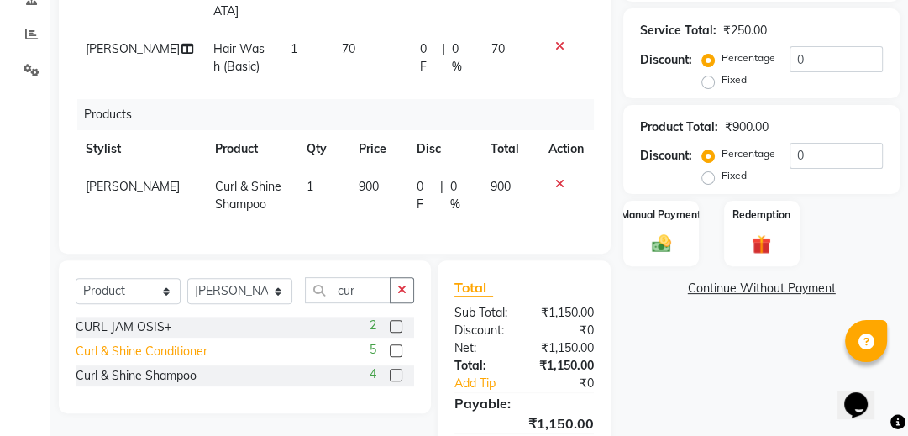
click at [186, 343] on div "Curl & Shine Conditioner" at bounding box center [142, 352] width 132 height 18
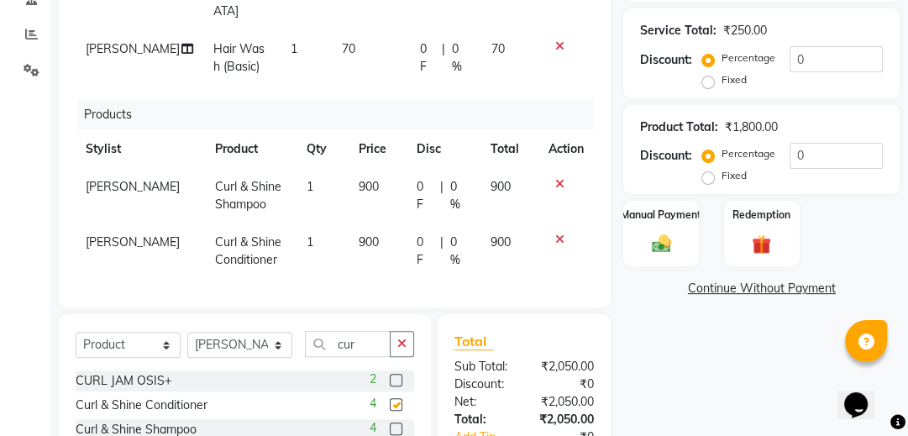
checkbox input "false"
click at [834, 161] on input "0" at bounding box center [835, 156] width 93 height 26
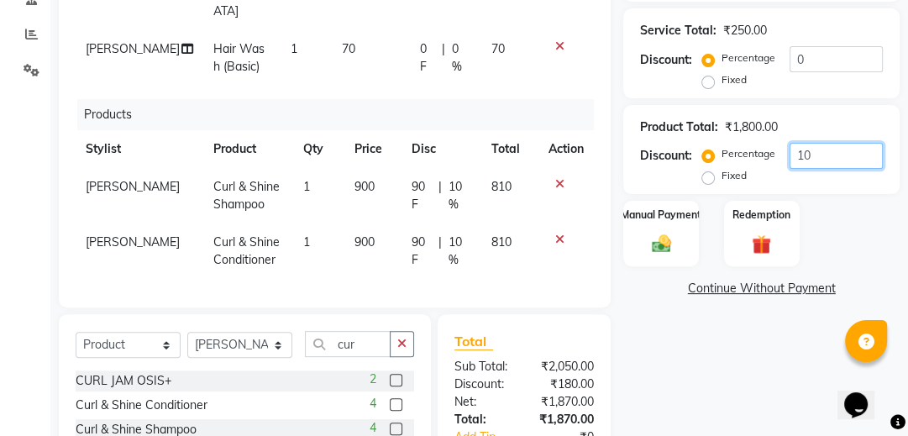
type input "10"
click at [848, 241] on div "Manual Payment Redemption" at bounding box center [760, 234] width 301 height 66
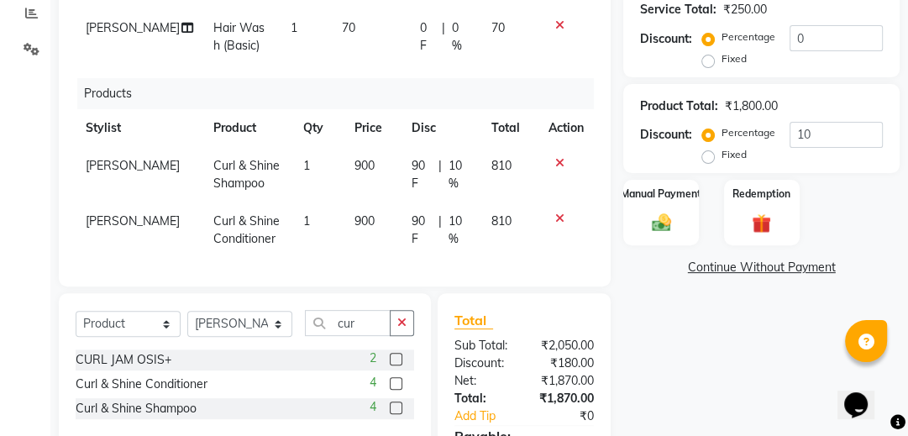
scroll to position [382, 0]
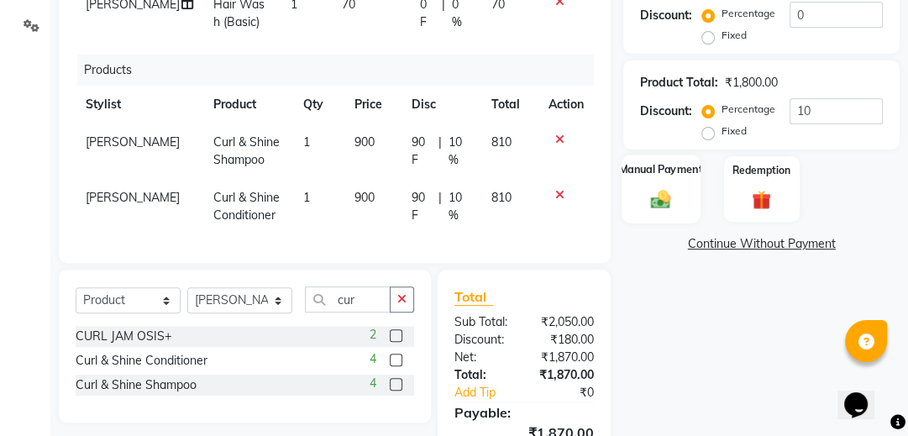
click at [685, 173] on label "Manual Payment" at bounding box center [661, 170] width 84 height 16
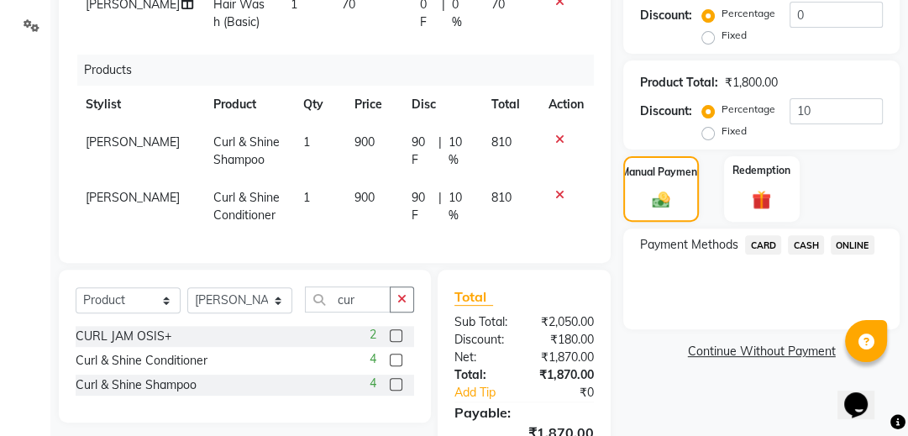
click at [806, 237] on span "CASH" at bounding box center [806, 244] width 36 height 19
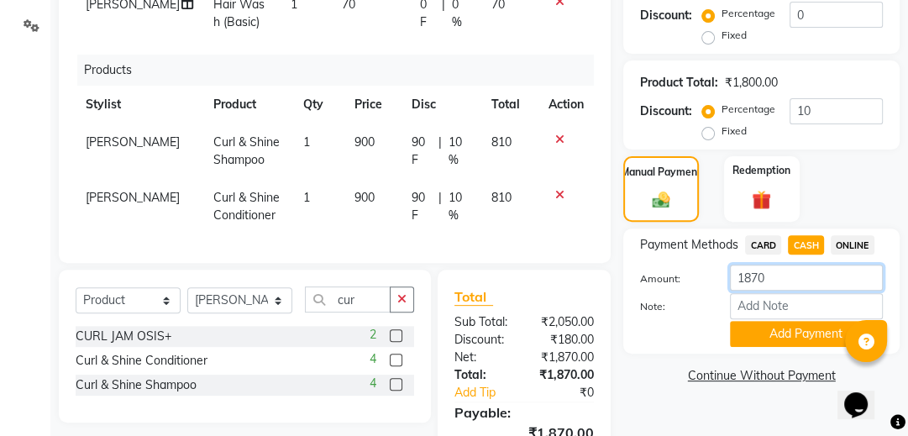
click at [773, 267] on input "1870" at bounding box center [806, 278] width 153 height 26
type input "1"
type input "600"
drag, startPoint x: 775, startPoint y: 322, endPoint x: 762, endPoint y: 334, distance: 17.2
click at [775, 325] on button "Add Payment" at bounding box center [806, 334] width 153 height 26
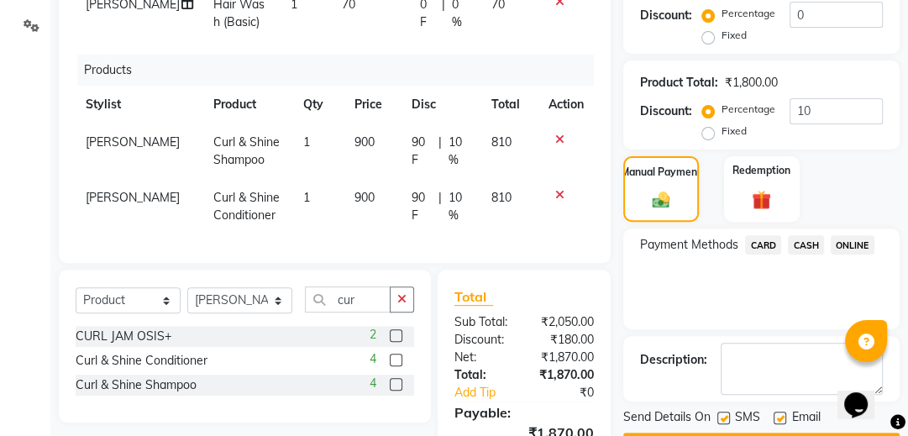
drag, startPoint x: 858, startPoint y: 224, endPoint x: 854, endPoint y: 234, distance: 10.9
click at [854, 234] on div "Name: Aman Membership: No Active Membership Total Visits: Card on file: 0 Last …" at bounding box center [767, 157] width 289 height 827
click at [854, 234] on div "Payment Methods CARD CASH ONLINE" at bounding box center [761, 278] width 276 height 101
click at [850, 238] on span "ONLINE" at bounding box center [853, 244] width 44 height 19
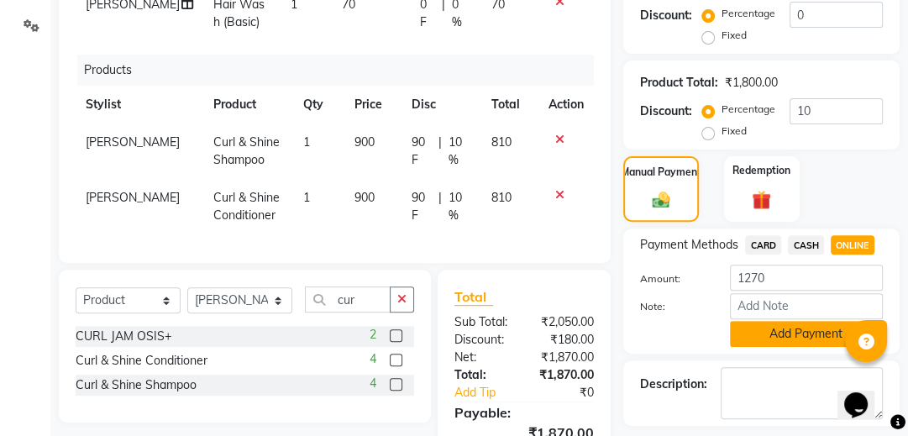
click at [750, 333] on button "Add Payment" at bounding box center [806, 334] width 153 height 26
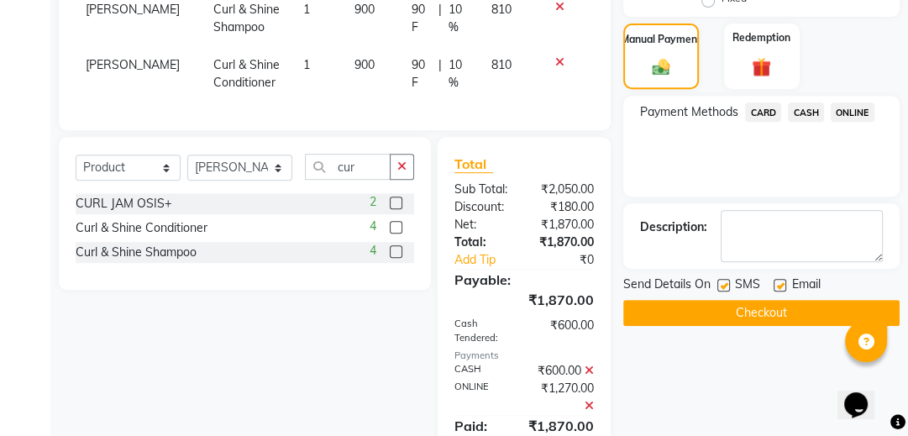
scroll to position [516, 0]
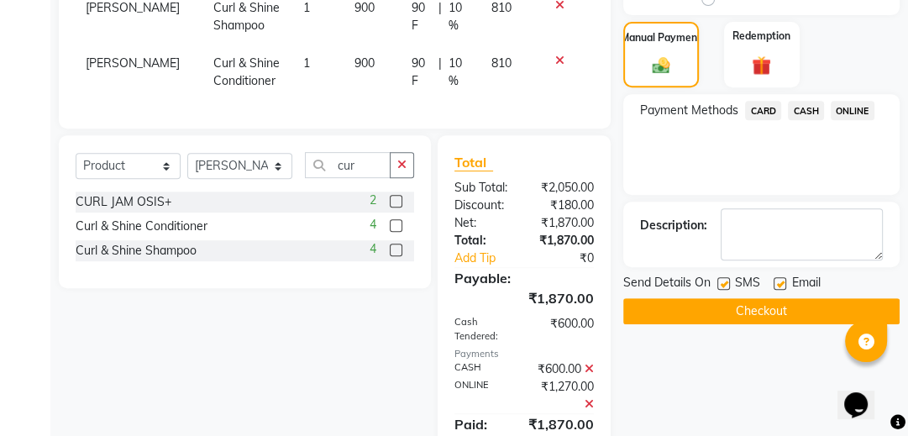
click at [746, 300] on button "Checkout" at bounding box center [761, 311] width 276 height 26
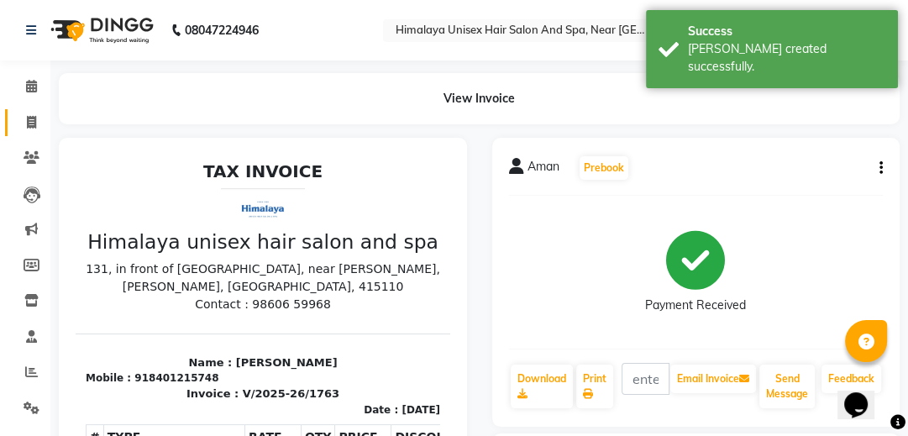
click at [29, 110] on link "Invoice" at bounding box center [25, 123] width 40 height 28
select select "service"
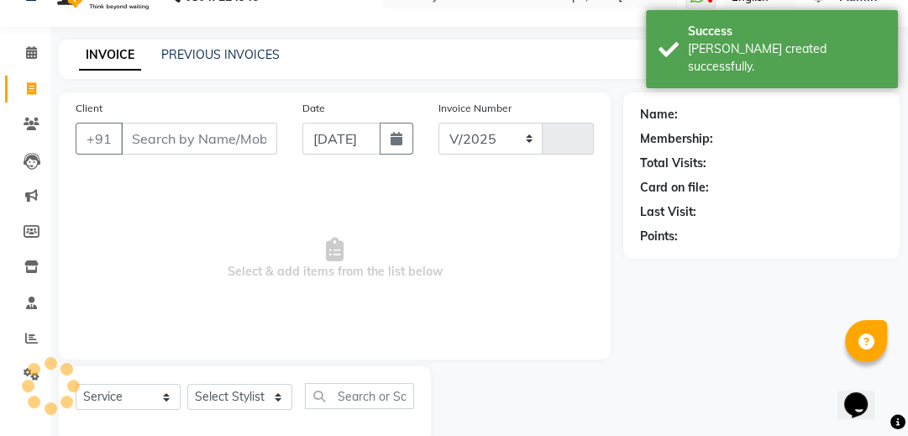
select select "4594"
type input "1764"
